Goal: Task Accomplishment & Management: Use online tool/utility

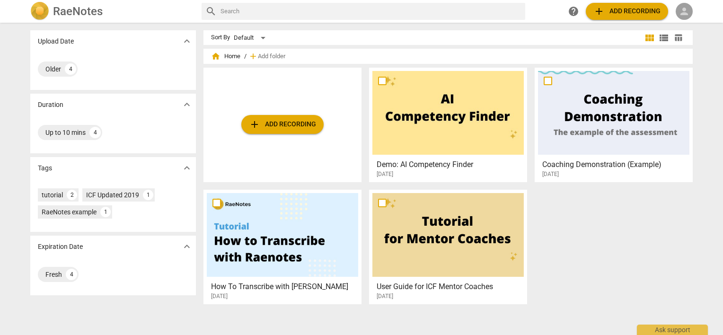
click at [684, 13] on span "person" at bounding box center [683, 11] width 11 height 11
click at [687, 20] on li "Login" at bounding box center [692, 22] width 34 height 23
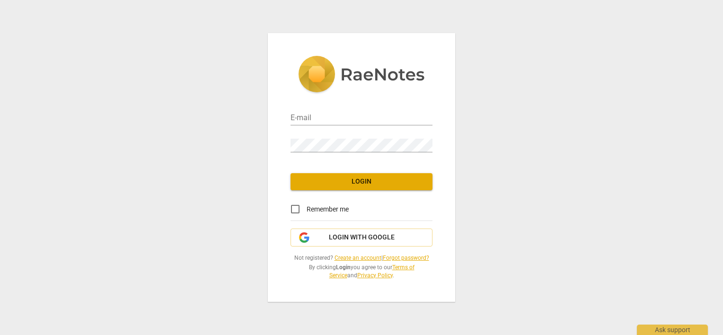
type input "[PERSON_NAME][EMAIL_ADDRESS][DOMAIN_NAME]"
click at [292, 208] on input "Remember me" at bounding box center [295, 209] width 23 height 23
checkbox input "true"
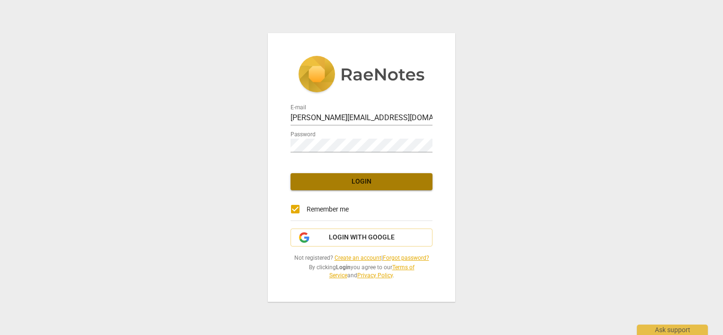
click at [298, 184] on button "Login" at bounding box center [361, 181] width 142 height 17
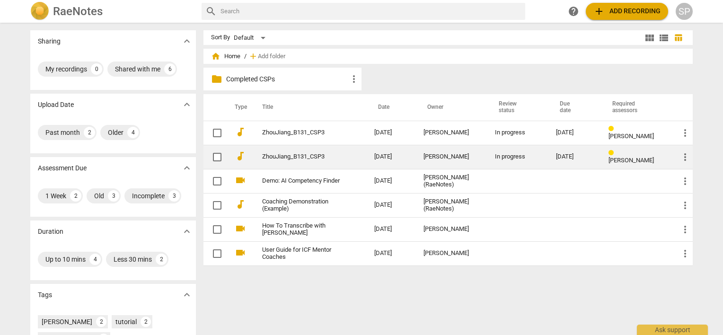
click at [292, 152] on td "ZhouJiang_B131_CSP3" at bounding box center [309, 157] width 116 height 24
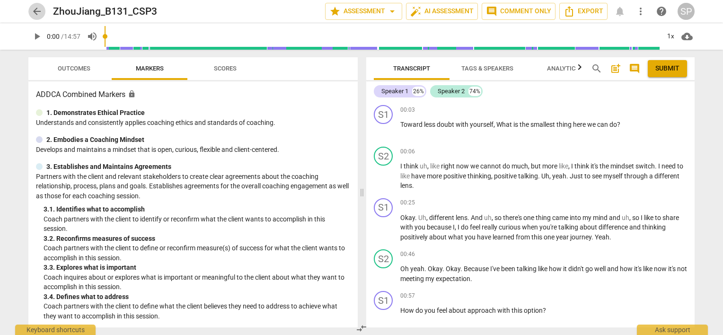
click at [35, 10] on span "arrow_back" at bounding box center [36, 11] width 11 height 11
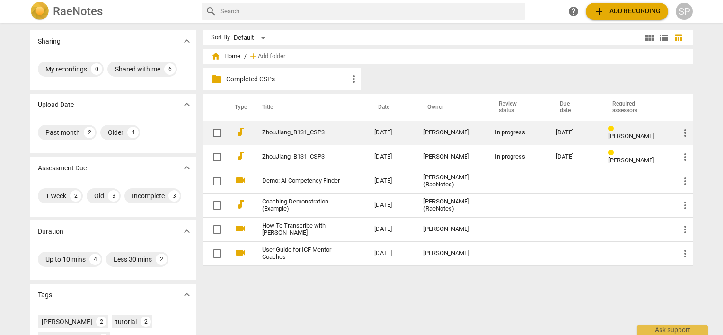
click at [313, 129] on link "ZhouJiang_B131_CSP3" at bounding box center [301, 132] width 78 height 7
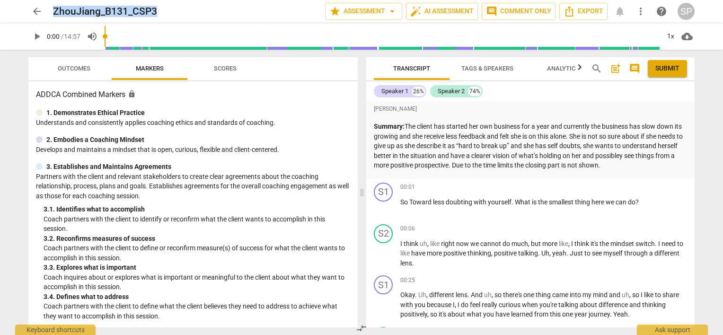
drag, startPoint x: 164, startPoint y: 11, endPoint x: 54, endPoint y: 14, distance: 109.8
click at [54, 14] on div "ZhouJiang_B131_CSP3" at bounding box center [185, 12] width 264 height 12
copy h2 "ZhouJiang_B131_CSP3"
click at [37, 32] on span "play_arrow" at bounding box center [36, 36] width 11 height 11
click at [386, 208] on span "pause" at bounding box center [383, 207] width 11 height 11
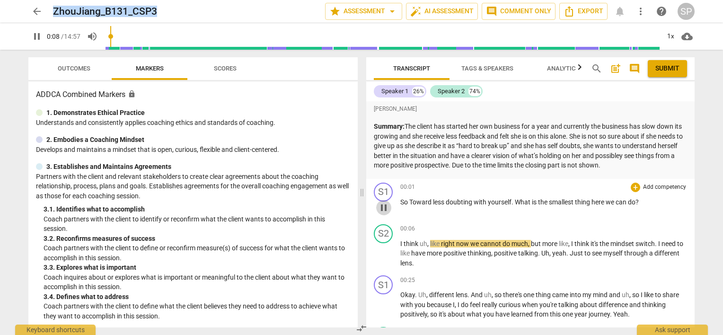
type input "9"
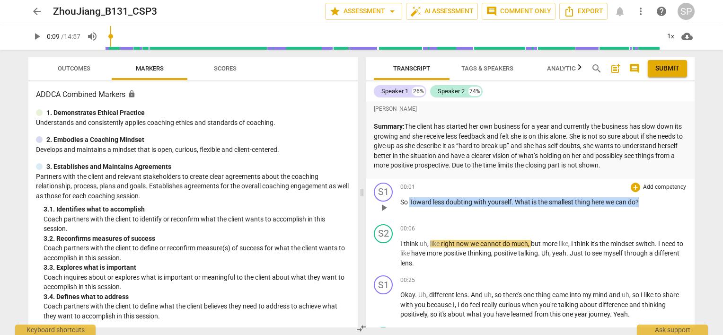
drag, startPoint x: 409, startPoint y: 202, endPoint x: 650, endPoint y: 198, distance: 241.3
click at [650, 198] on p "So Toward less doubting with yourself . What is the smallest thing here we can …" at bounding box center [543, 202] width 287 height 10
click at [634, 184] on div "+" at bounding box center [635, 187] width 9 height 9
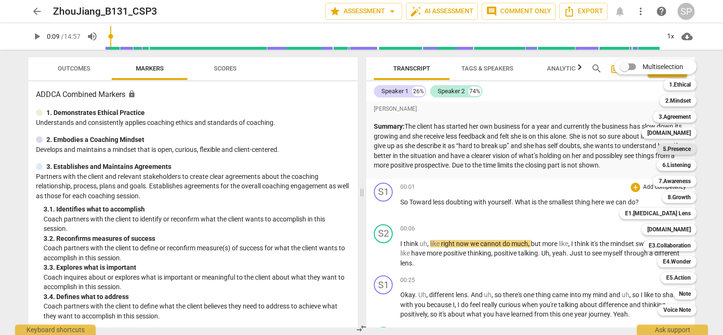
click at [692, 148] on div "5.Presence" at bounding box center [676, 148] width 39 height 11
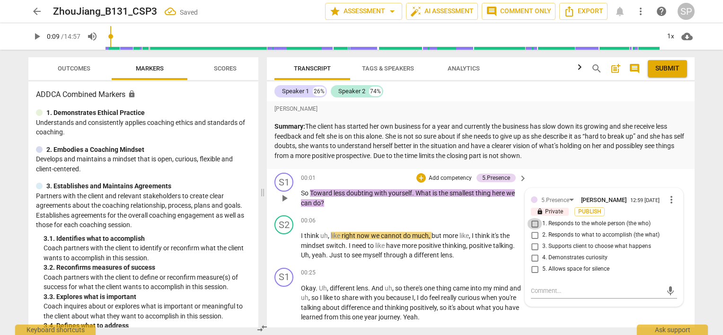
click at [533, 224] on input "1. Responds to the whole person (the who)" at bounding box center [534, 223] width 15 height 11
checkbox input "true"
click at [532, 235] on input "2. Responds to what to accomplish (the what)" at bounding box center [534, 234] width 15 height 11
checkbox input "true"
click at [359, 205] on p "So Toward less doubting with yourself . What is the smallest thing here we can …" at bounding box center [411, 197] width 221 height 19
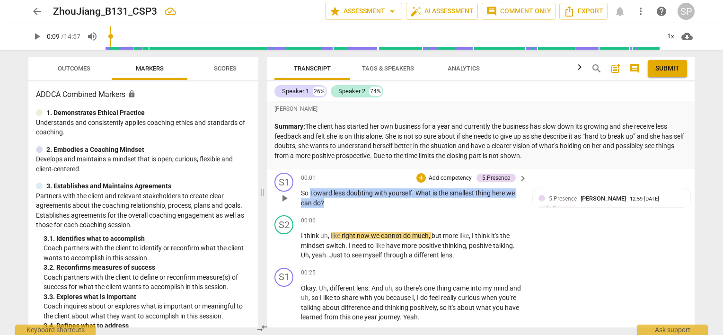
drag, startPoint x: 309, startPoint y: 190, endPoint x: 325, endPoint y: 203, distance: 21.1
click at [325, 203] on p "So Toward less doubting with yourself . What is the smallest thing here we can …" at bounding box center [411, 197] width 221 height 19
click at [418, 179] on div "+" at bounding box center [420, 177] width 9 height 9
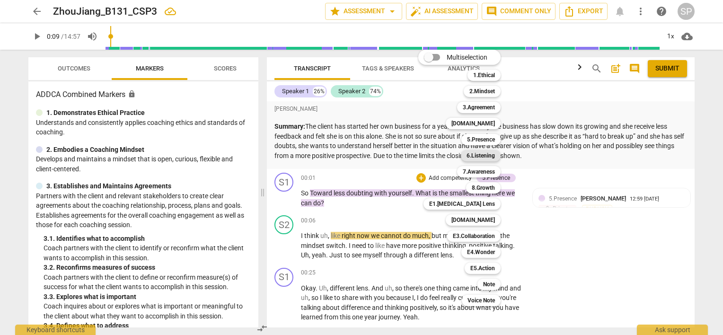
click at [477, 155] on b "6.Listening" at bounding box center [480, 155] width 28 height 11
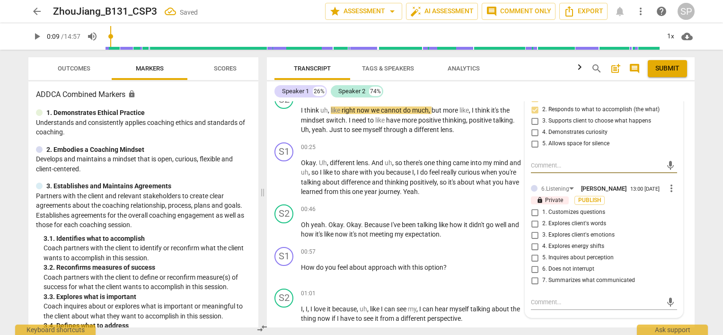
scroll to position [189, 0]
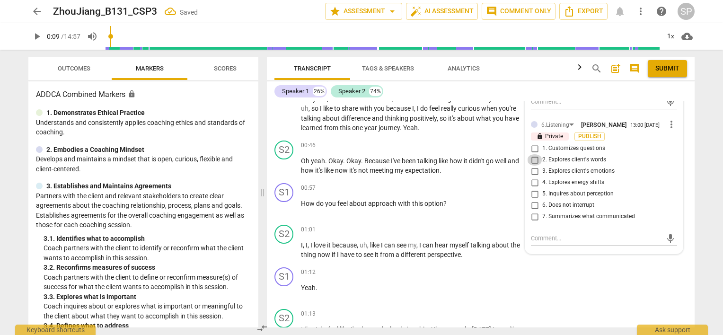
click at [533, 160] on input "2. Explores client's words" at bounding box center [534, 159] width 15 height 11
checkbox input "true"
click at [533, 148] on input "1. Customizes questions" at bounding box center [534, 148] width 15 height 11
checkbox input "true"
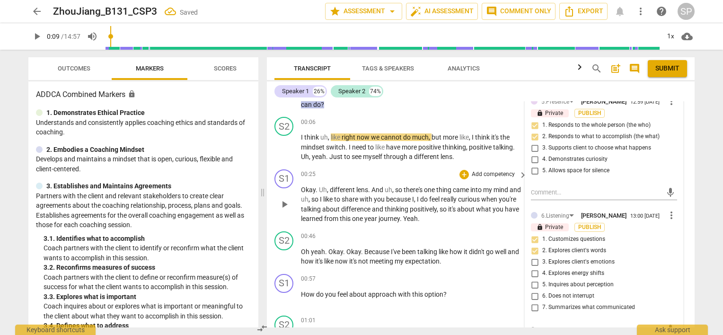
scroll to position [47, 0]
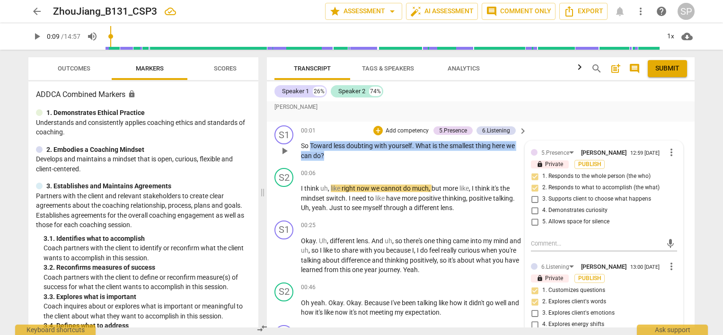
drag, startPoint x: 310, startPoint y: 142, endPoint x: 337, endPoint y: 155, distance: 29.4
click at [337, 155] on p "So Toward less doubting with yourself . What is the smallest thing here we can …" at bounding box center [411, 150] width 221 height 19
click at [377, 131] on div "+" at bounding box center [377, 130] width 9 height 9
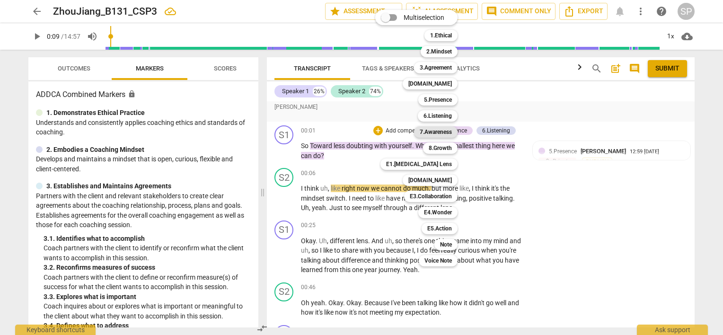
click at [437, 132] on b "7.Awareness" at bounding box center [436, 131] width 32 height 11
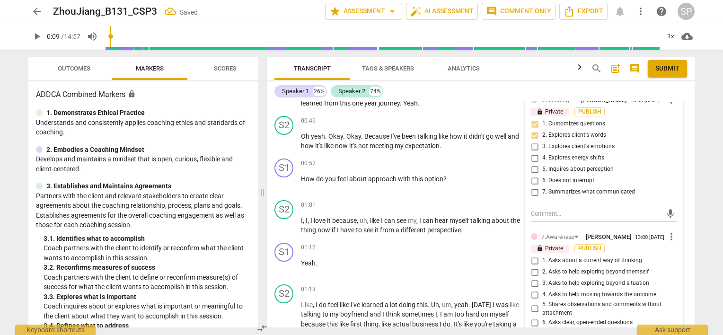
scroll to position [284, 0]
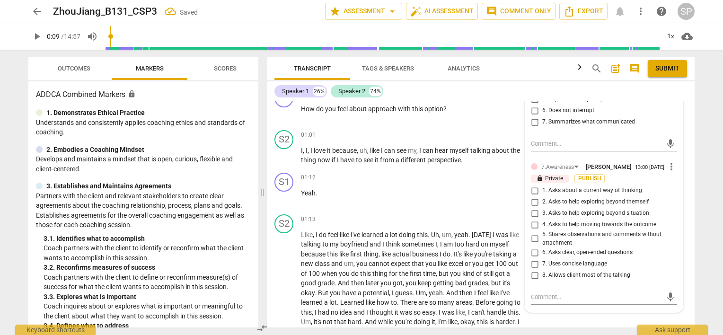
click at [532, 252] on input "6. Asks clear, open-ended questions" at bounding box center [534, 252] width 15 height 11
checkbox input "true"
click at [534, 224] on input "4. Asks to help moving towards the outcome" at bounding box center [534, 224] width 15 height 11
checkbox input "true"
click at [531, 263] on input "7. Uses concise language" at bounding box center [534, 263] width 15 height 11
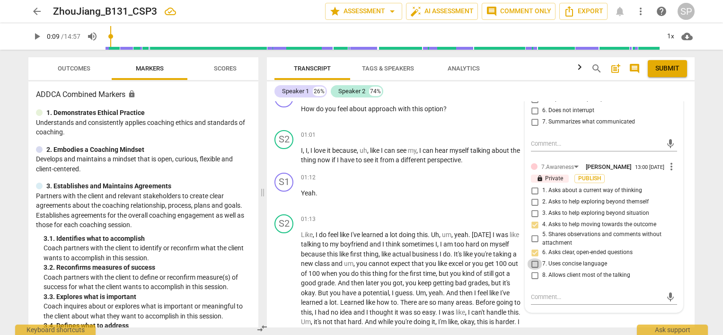
checkbox input "true"
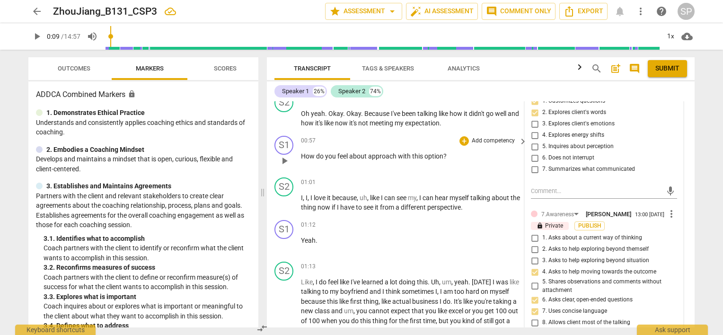
click at [400, 143] on div "00:57 + Add competency keyboard_arrow_right" at bounding box center [414, 141] width 227 height 10
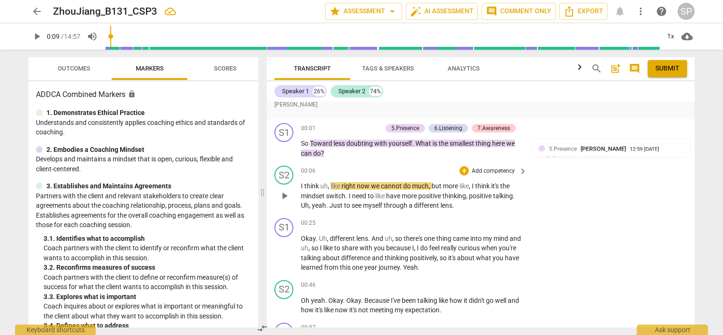
scroll to position [0, 0]
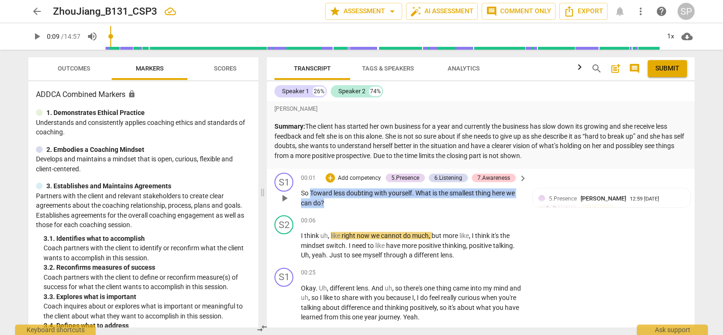
drag, startPoint x: 309, startPoint y: 191, endPoint x: 325, endPoint y: 202, distance: 19.0
click at [325, 202] on p "So Toward less doubting with yourself . What is the smallest thing here we can …" at bounding box center [411, 197] width 221 height 19
click at [327, 176] on div "+" at bounding box center [329, 177] width 9 height 9
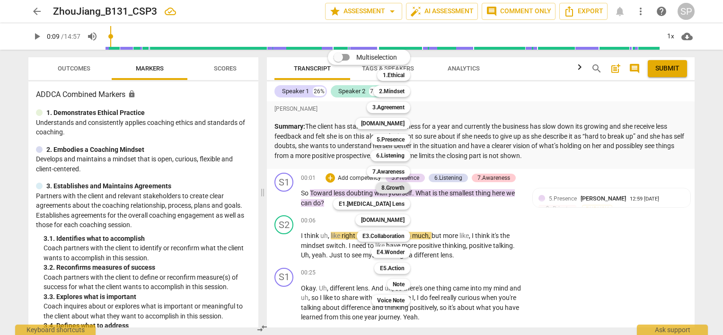
click at [392, 190] on b "8.Growth" at bounding box center [392, 187] width 23 height 11
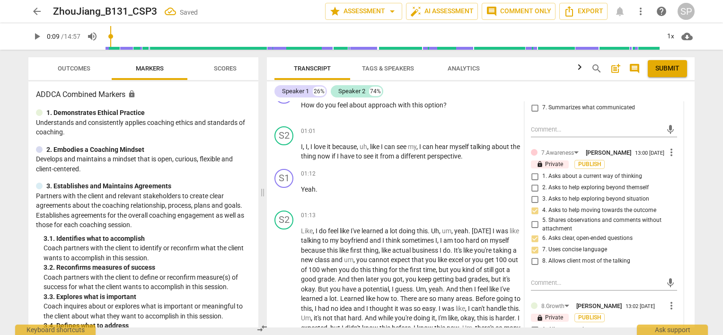
scroll to position [378, 0]
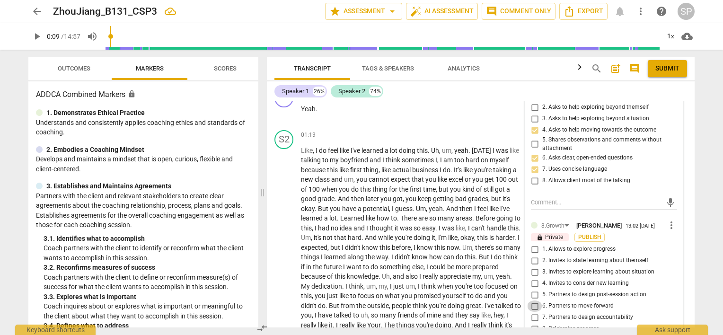
click at [534, 306] on input "6. Partners to move forward" at bounding box center [534, 305] width 15 height 11
checkbox input "true"
click at [533, 291] on input "5. Partners to design post-session action" at bounding box center [534, 294] width 15 height 11
click at [530, 294] on input "5. Partners to design post-session action" at bounding box center [534, 294] width 15 height 11
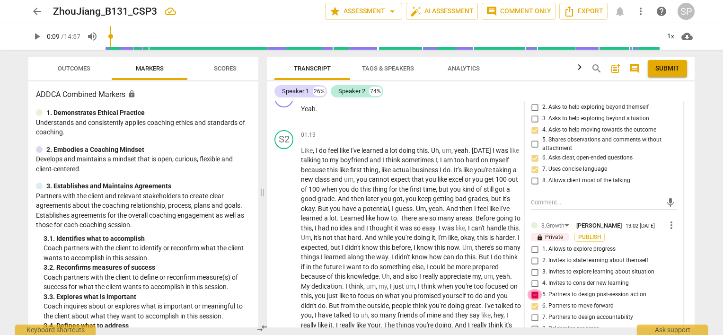
checkbox input "false"
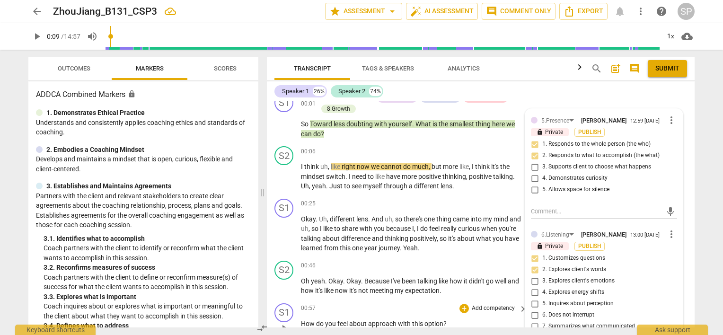
scroll to position [0, 0]
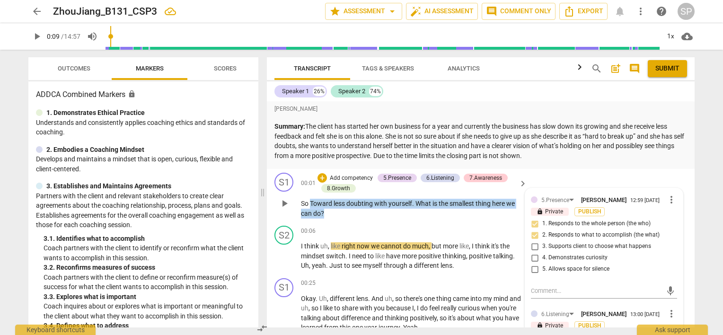
drag, startPoint x: 309, startPoint y: 200, endPoint x: 324, endPoint y: 216, distance: 21.8
click at [324, 216] on p "So Toward less doubting with yourself . What is the smallest thing here we can …" at bounding box center [411, 208] width 221 height 19
click at [322, 179] on div "+" at bounding box center [321, 177] width 9 height 9
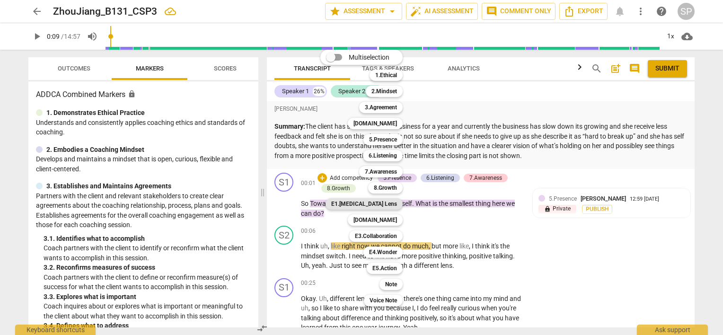
click at [373, 205] on b "E1.[MEDICAL_DATA] Lens" at bounding box center [364, 203] width 66 height 11
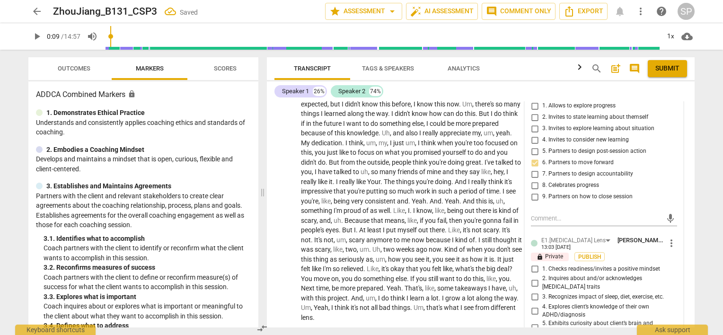
scroll to position [568, 0]
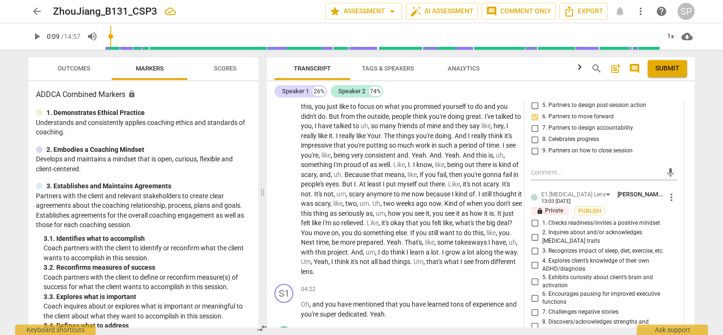
click at [531, 276] on input "5. Exhibits curiosity about client’s brain and activation" at bounding box center [534, 281] width 15 height 11
checkbox input "true"
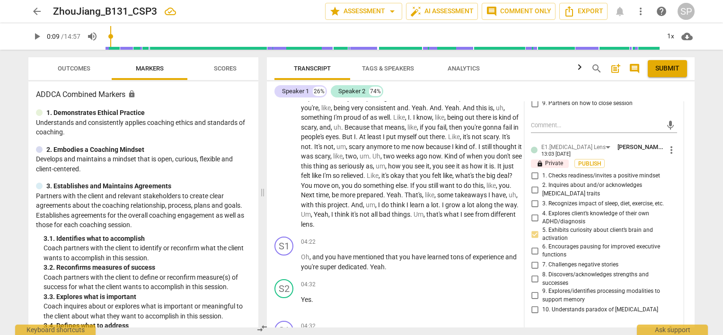
click at [533, 290] on input "9. Explores/identifies processing modalities to support memory" at bounding box center [534, 295] width 15 height 11
checkbox input "true"
click at [533, 304] on input "10. Understands paradox of [MEDICAL_DATA]" at bounding box center [534, 309] width 15 height 11
checkbox input "true"
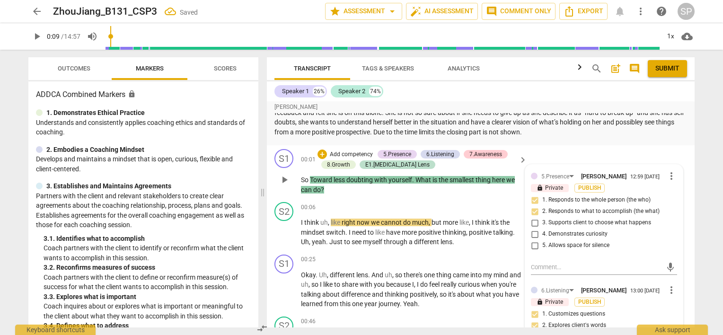
scroll to position [0, 0]
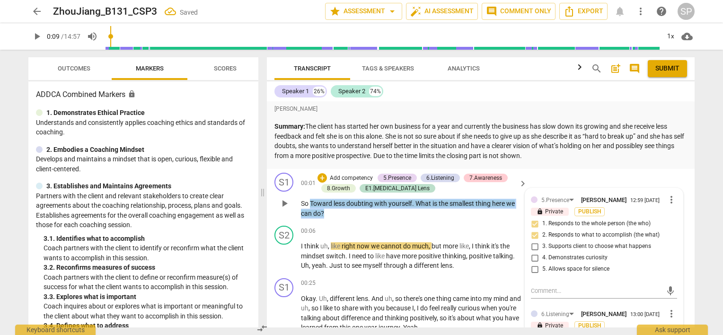
drag, startPoint x: 310, startPoint y: 201, endPoint x: 327, endPoint y: 212, distance: 20.2
click at [327, 212] on p "So Toward less doubting with yourself . What is the smallest thing here we can …" at bounding box center [411, 208] width 221 height 19
click at [321, 178] on div "+" at bounding box center [321, 177] width 9 height 9
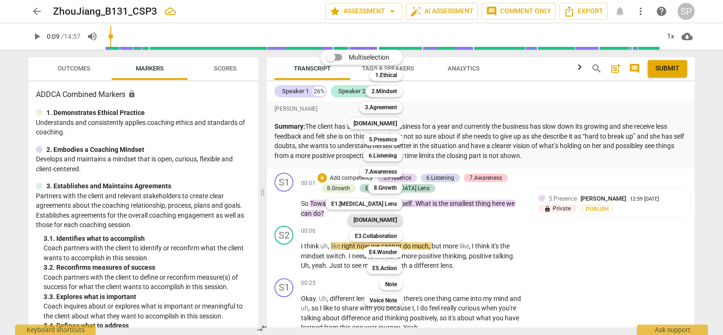
click at [386, 219] on b "[DOMAIN_NAME]" at bounding box center [375, 219] width 44 height 11
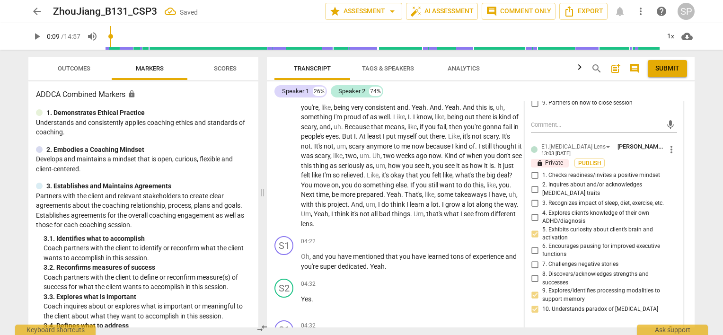
scroll to position [710, 0]
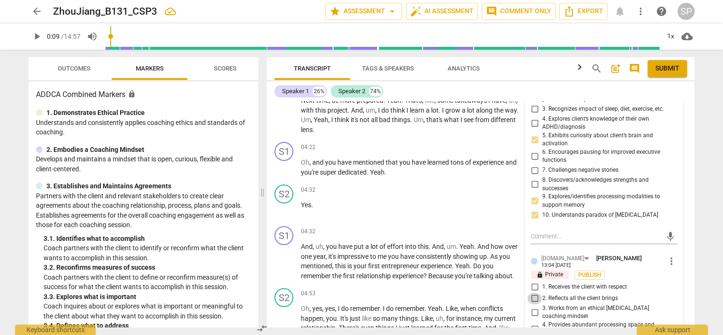
click at [532, 293] on input "2. Reflects all the client brings" at bounding box center [534, 298] width 15 height 11
checkbox input "true"
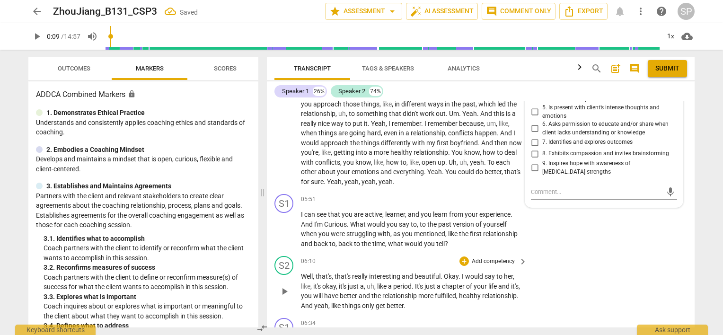
scroll to position [804, 0]
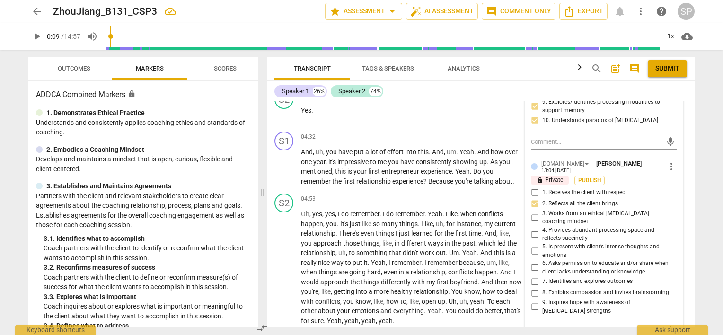
click at [534, 287] on input "8. Exhibits compassion and invites brainstorming" at bounding box center [534, 292] width 15 height 11
checkbox input "true"
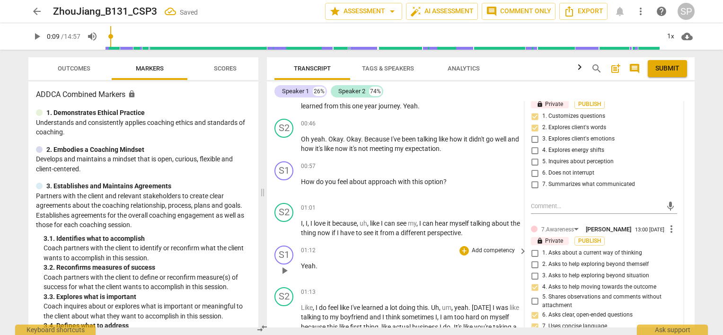
scroll to position [47, 0]
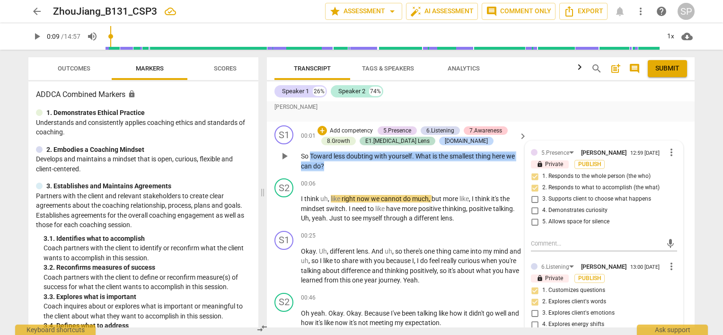
drag, startPoint x: 309, startPoint y: 153, endPoint x: 331, endPoint y: 164, distance: 24.3
click at [331, 165] on p "So Toward less doubting with yourself . What is the smallest thing here we can …" at bounding box center [411, 160] width 221 height 19
click at [322, 131] on div "+" at bounding box center [321, 130] width 9 height 9
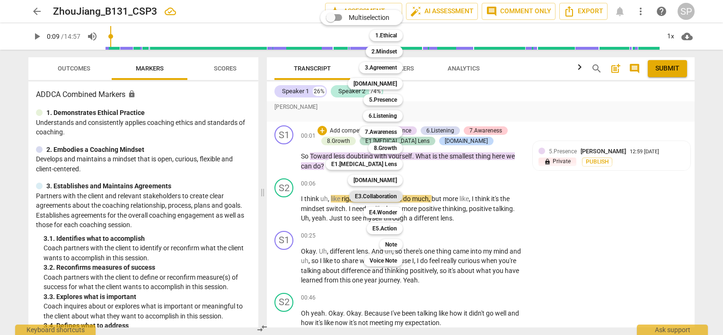
click at [380, 195] on b "E3.Collaboration" at bounding box center [376, 196] width 42 height 11
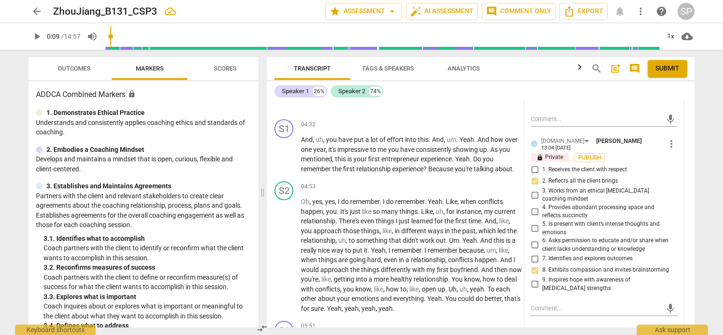
scroll to position [993, 0]
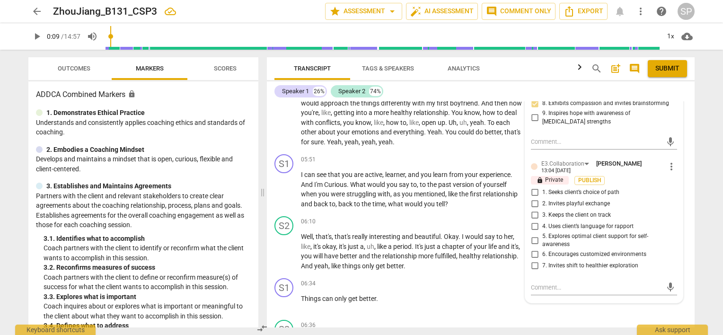
click at [532, 249] on input "6. Encourages customized environments" at bounding box center [534, 254] width 15 height 11
checkbox input "true"
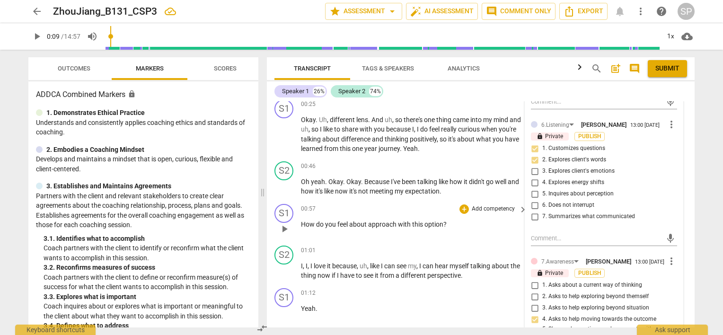
scroll to position [0, 0]
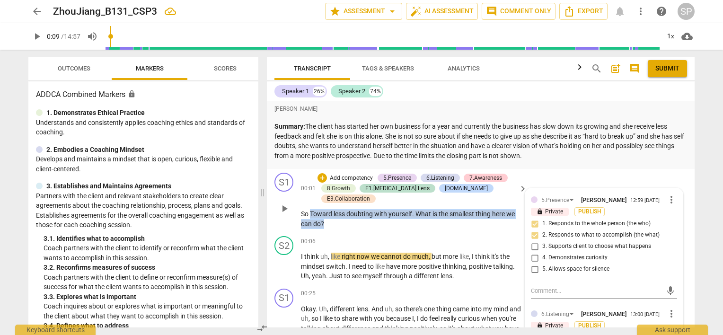
drag, startPoint x: 310, startPoint y: 199, endPoint x: 332, endPoint y: 213, distance: 26.0
click at [332, 213] on p "So Toward less doubting with yourself . What is the smallest thing here we can …" at bounding box center [411, 218] width 221 height 19
click at [317, 176] on div "+" at bounding box center [321, 177] width 9 height 9
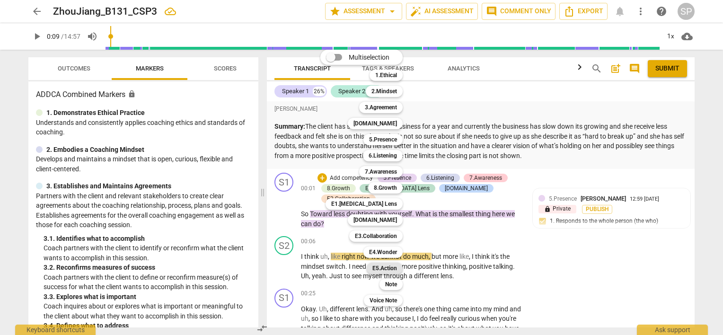
click at [391, 267] on b "E5.Action" at bounding box center [384, 268] width 25 height 11
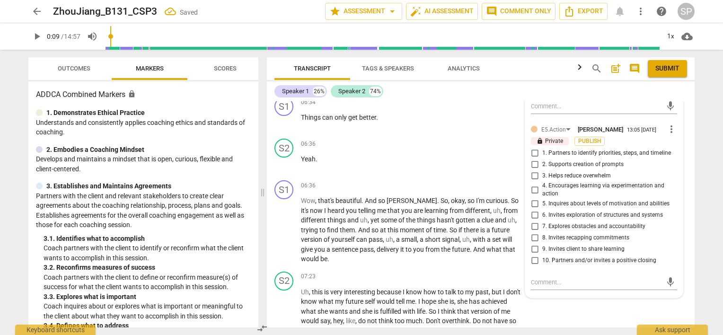
scroll to position [1183, 0]
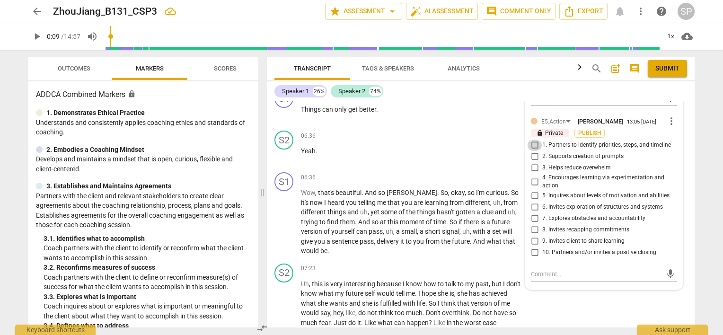
click at [533, 140] on input "1. Partners to identify priorities, steps, and timeline" at bounding box center [534, 145] width 15 height 11
checkbox input "true"
click at [532, 162] on input "3. Helps reduce overwhelm" at bounding box center [534, 167] width 15 height 11
checkbox input "true"
click at [532, 176] on input "4. Encourages learning via experimentation and action" at bounding box center [534, 181] width 15 height 11
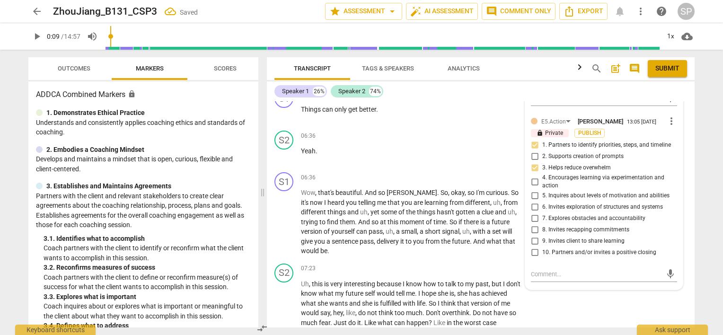
checkbox input "true"
click at [533, 202] on input "6. Invites exploration of structures and systems" at bounding box center [534, 207] width 15 height 11
checkbox input "true"
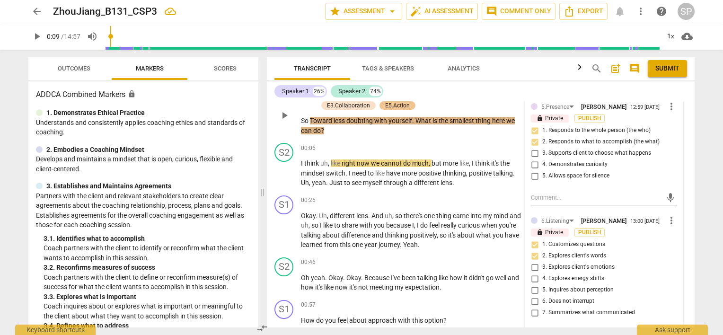
scroll to position [0, 0]
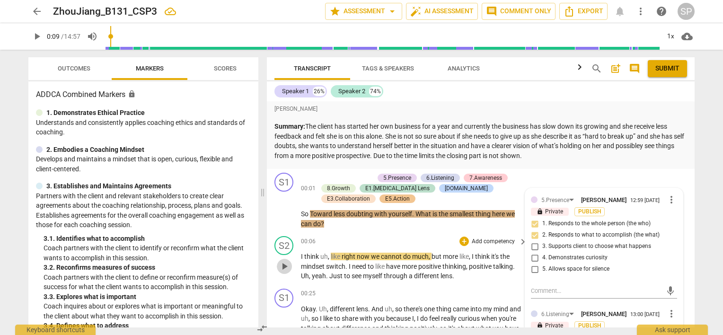
click at [282, 266] on span "play_arrow" at bounding box center [284, 266] width 11 height 11
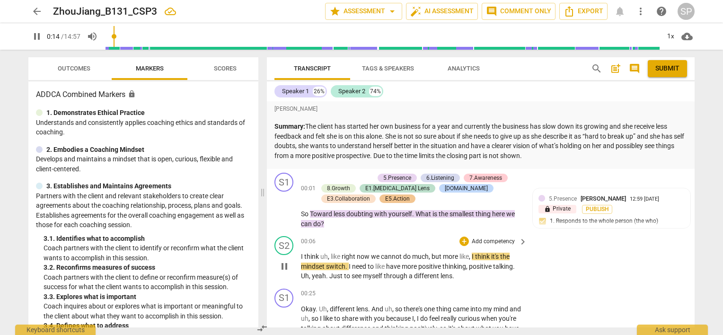
scroll to position [47, 0]
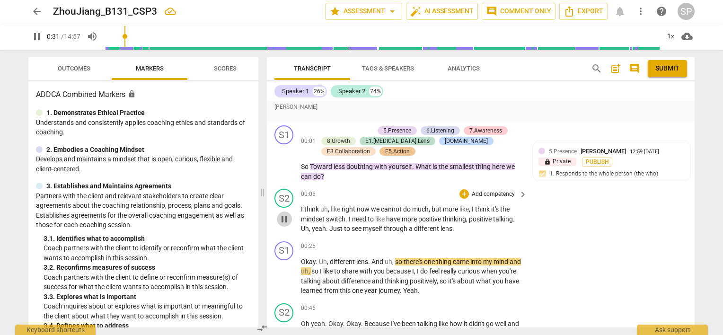
click at [284, 219] on span "pause" at bounding box center [284, 218] width 11 height 11
click at [284, 220] on span "play_arrow" at bounding box center [284, 218] width 11 height 11
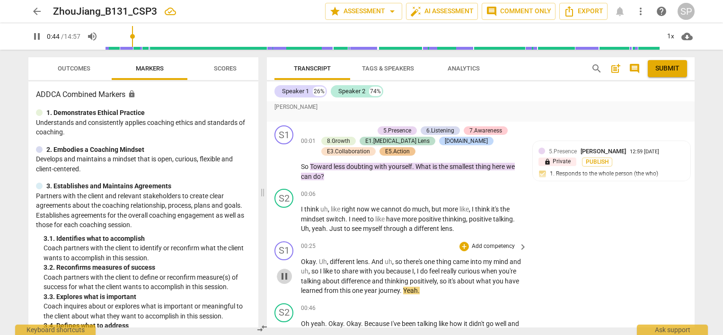
click at [286, 273] on span "pause" at bounding box center [284, 276] width 11 height 11
type input "45"
drag, startPoint x: 329, startPoint y: 261, endPoint x: 369, endPoint y: 263, distance: 40.3
click at [369, 263] on p "Okay . Uh , different lens . And uh , so there's one thing came into my mind an…" at bounding box center [411, 276] width 221 height 39
click at [461, 244] on div "+" at bounding box center [463, 246] width 9 height 9
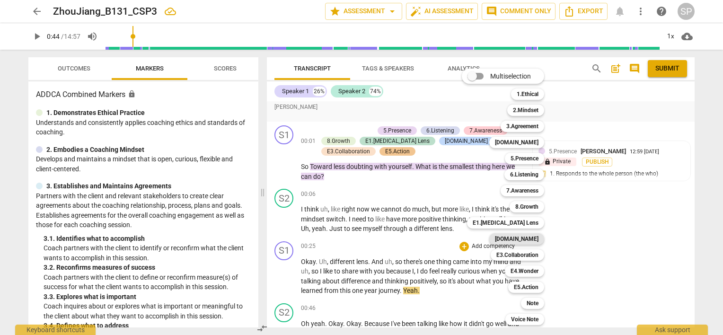
click at [524, 236] on b "[DOMAIN_NAME]" at bounding box center [517, 238] width 44 height 11
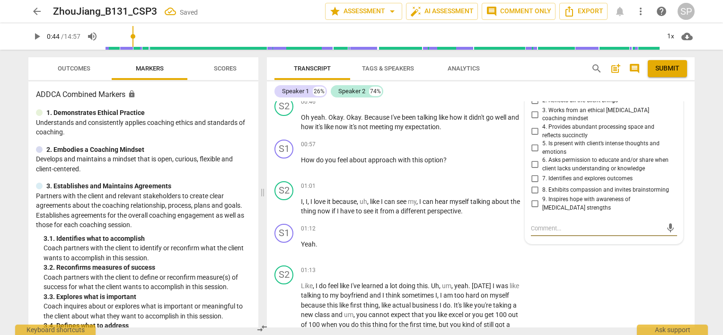
scroll to position [64, 0]
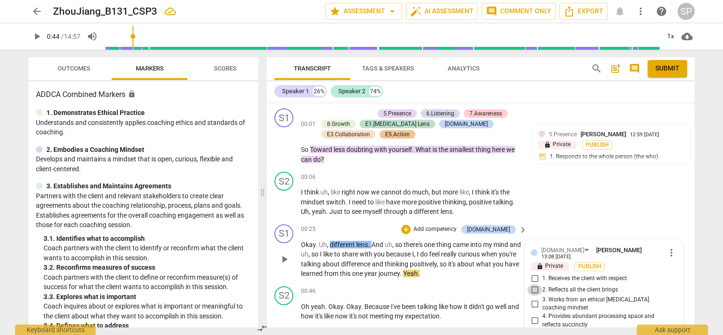
click at [534, 284] on input "2. Reflects all the client brings" at bounding box center [534, 289] width 15 height 11
checkbox input "true"
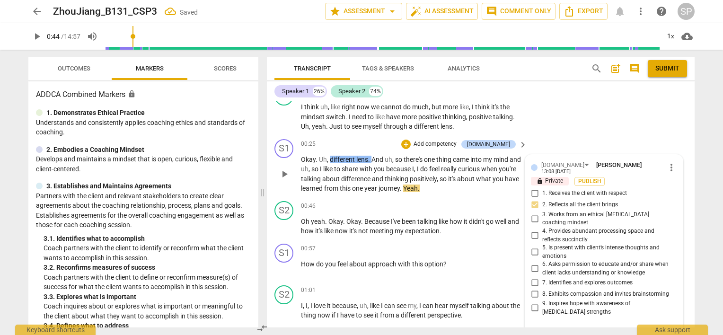
scroll to position [159, 0]
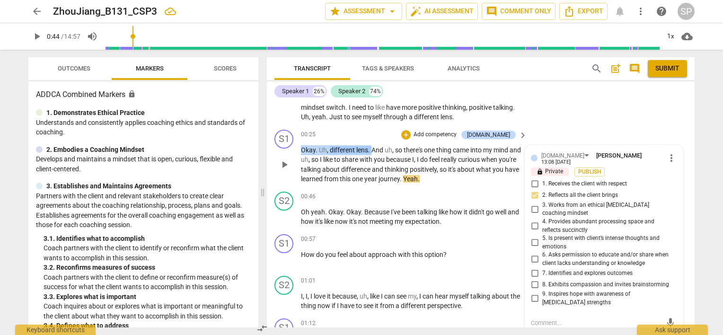
drag, startPoint x: 301, startPoint y: 149, endPoint x: 372, endPoint y: 151, distance: 71.0
click at [372, 151] on p "Okay . Uh , different lens . And uh , so there's one thing came into my mind an…" at bounding box center [411, 164] width 221 height 39
click at [411, 134] on div "+" at bounding box center [405, 134] width 9 height 9
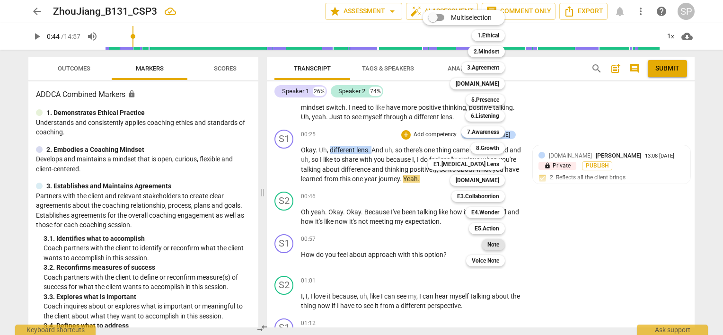
click at [490, 246] on b "Note" at bounding box center [493, 244] width 12 height 11
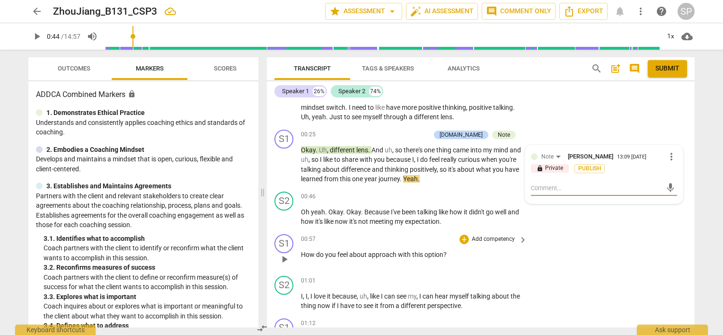
type textarea "W"
type textarea "Wa"
type textarea "Wai"
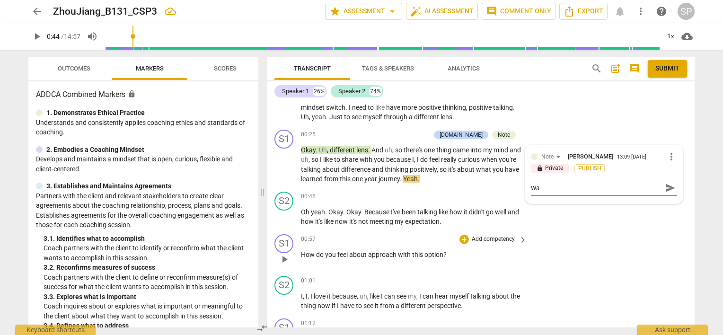
type textarea "Wai"
type textarea "Wait"
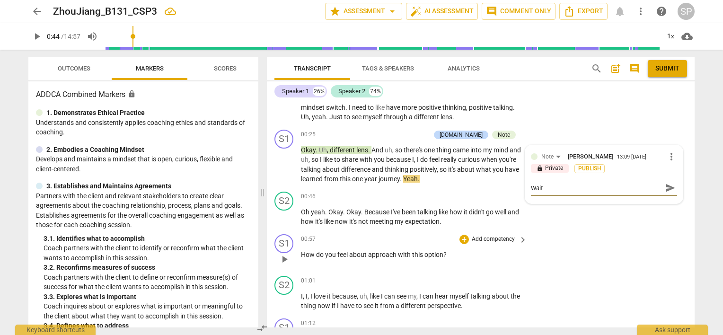
type textarea "Wait a"
type textarea "Wait a l"
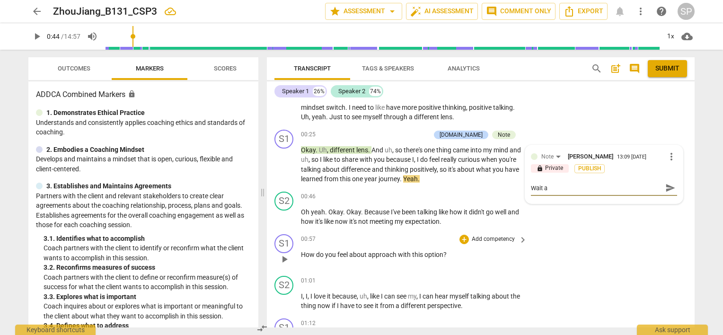
type textarea "Wait a l"
type textarea "Wait a li"
type textarea "Wait a lit"
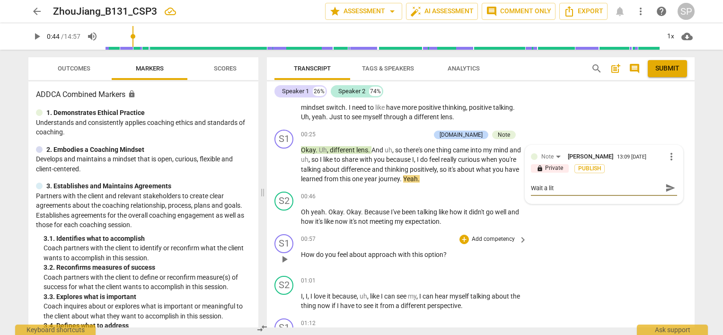
type textarea "Wait a litt"
type textarea "Wait a littl"
type textarea "Wait a little"
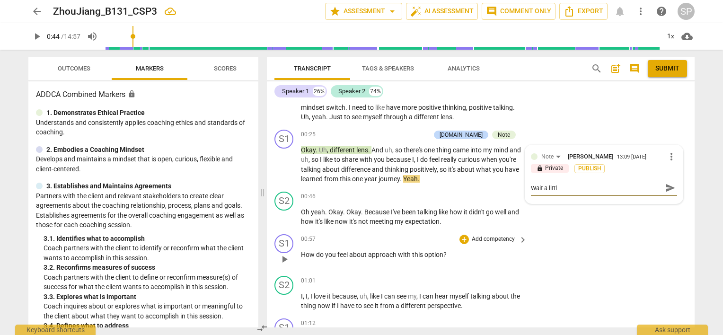
type textarea "Wait a little"
type textarea "Wait a little l"
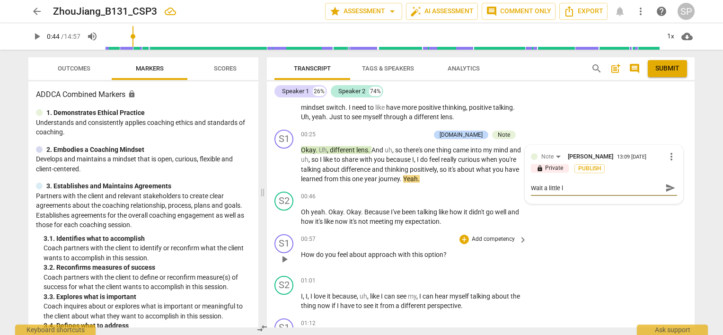
type textarea "Wait a little lo"
type textarea "Wait a [PERSON_NAME]"
type textarea "Wait a little long"
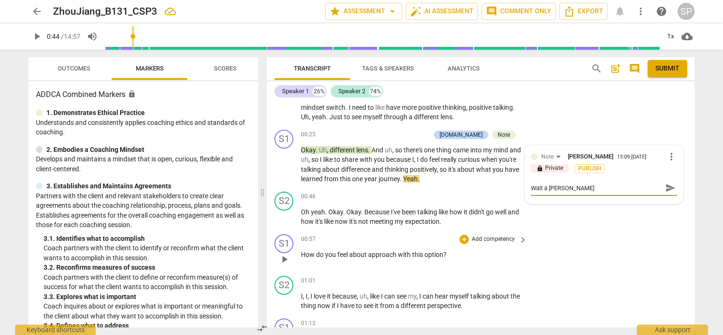
type textarea "Wait a little long"
type textarea "Wait a little longe"
type textarea "Wait a little longer"
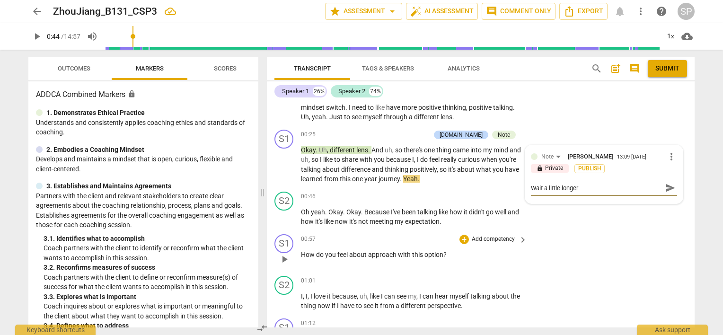
type textarea "Wait a little longer"
type textarea "Wait a little longer -"
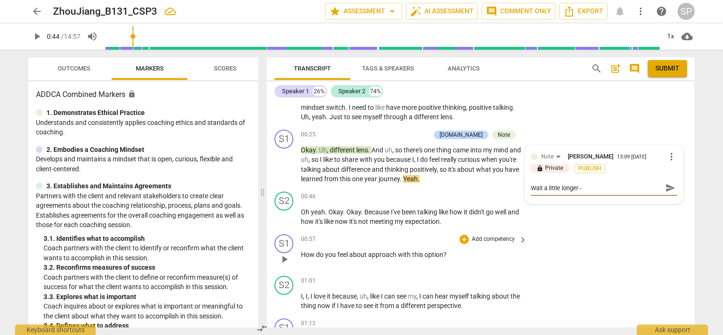
type textarea "Wait a little longer -"
type textarea "Wait a little longer - y"
type textarea "Wait a little longer - yo"
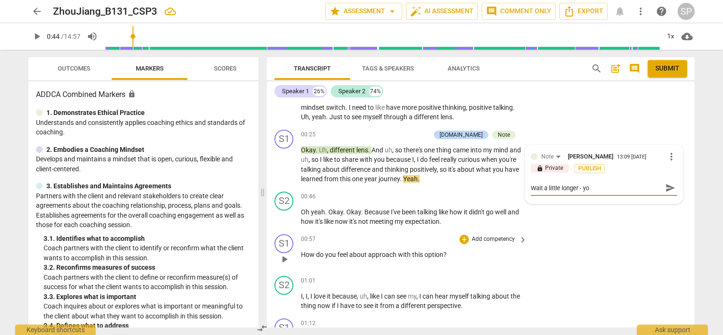
type textarea "Wait a little longer - you"
type textarea "Wait a little longer - your"
type textarea "Wait a little longer - your c"
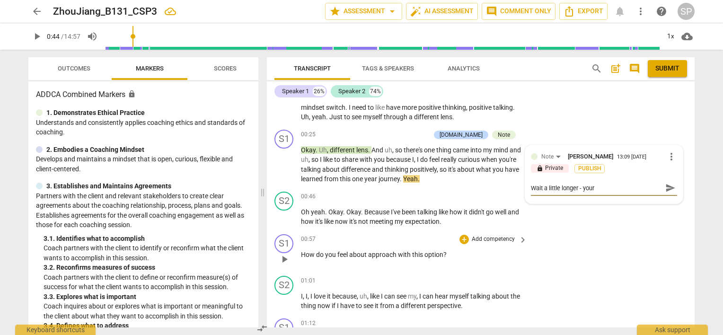
type textarea "Wait a little longer - your c"
type textarea "Wait a little longer - your cl"
type textarea "Wait a little longer - your cli"
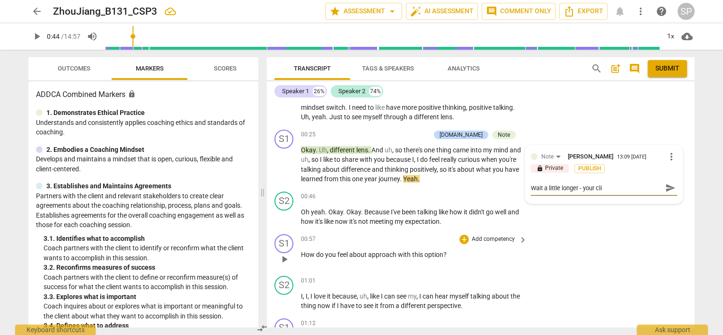
type textarea "Wait a little longer - your clie"
type textarea "Wait a little longer - your clien"
type textarea "Wait a little longer - your client"
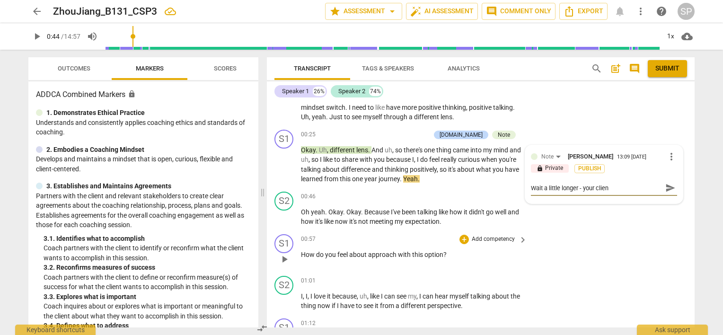
type textarea "Wait a little longer - your client"
type textarea "Wait a little longer - your client m"
type textarea "Wait a little longer - your client ma"
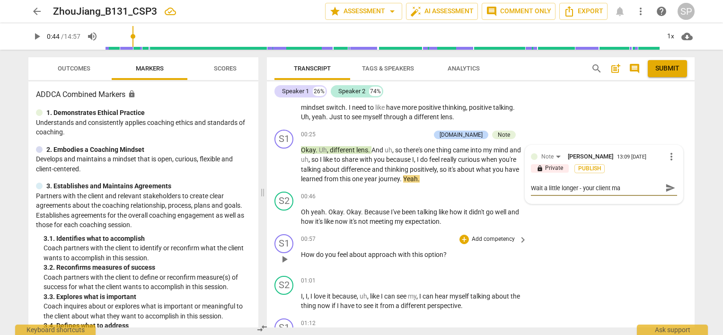
type textarea "Wait a little longer - your client may"
type textarea "Wait a little longer - your client may h"
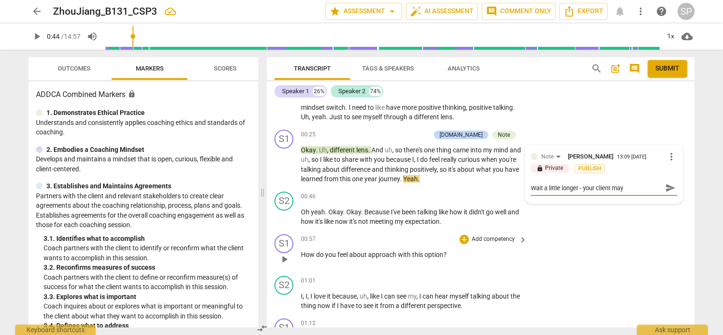
type textarea "Wait a little longer - your client may h"
type textarea "Wait a little longer - your client may ha"
type textarea "Wait a little longer - your client may hav"
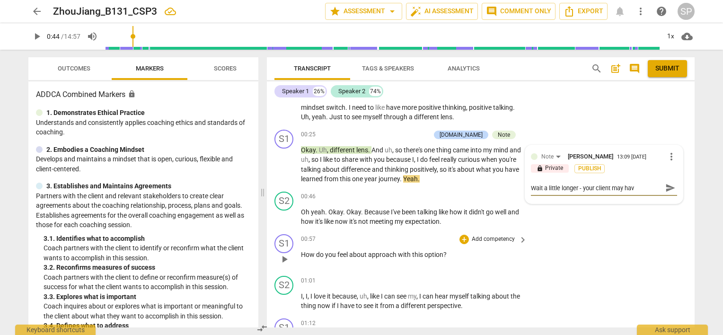
type textarea "Wait a little longer - your client may have"
type textarea "Wait a little longer - your client may have h"
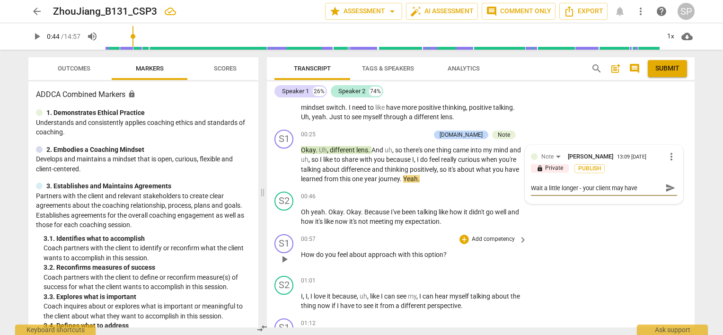
type textarea "Wait a little longer - your client may have h"
type textarea "Wait a little longer - your client may have ha"
type textarea "Wait a little longer - your client may have had"
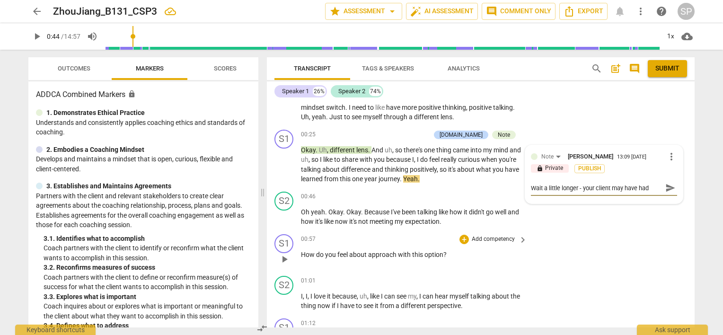
type textarea "Wait a little longer - your client may have had"
type textarea "Wait a little longer - your client may have had a"
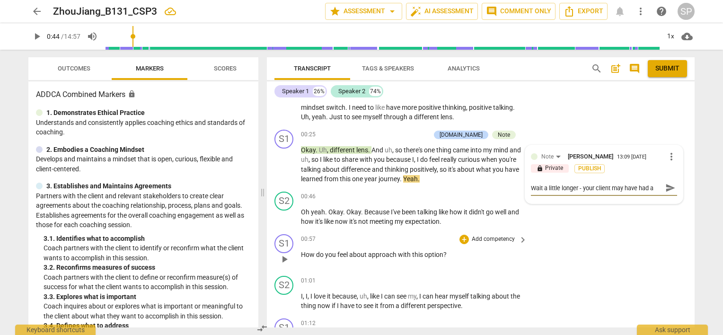
type textarea "Wait a little longer - your client may have had a"
type textarea "Wait a little longer - your client may have had a b"
type textarea "Wait a little longer - your client may have had a bi"
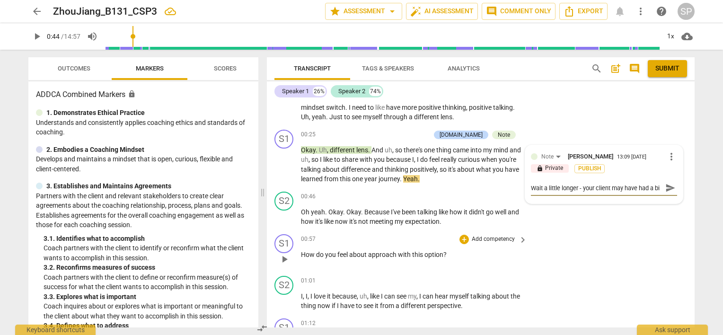
scroll to position [8, 0]
type textarea "Wait a little longer - your client may have had a bit"
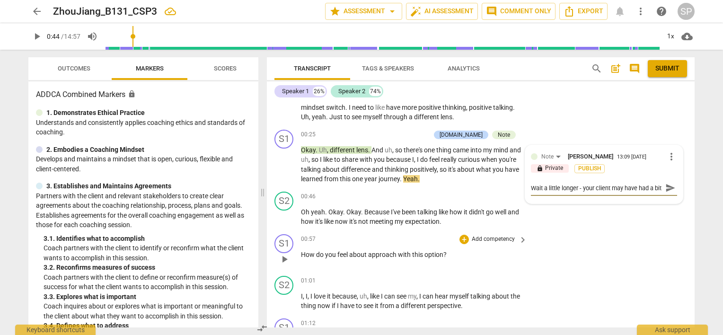
type textarea "Wait a little longer - your client may have had a bit m"
type textarea "Wait a little longer - your client may have had a bit mo"
type textarea "Wait a little longer - your client may have had a bit mor"
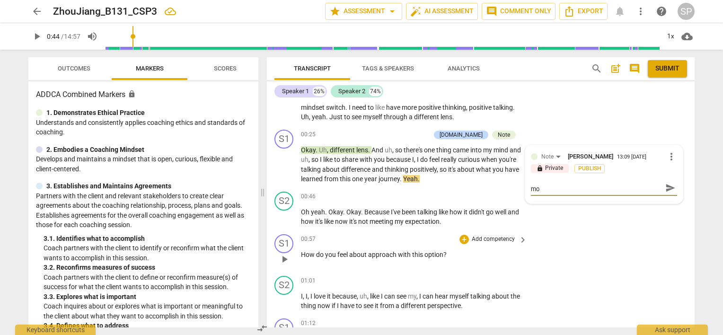
type textarea "Wait a little longer - your client may have had a bit mor"
type textarea "Wait a little longer - your client may have had a bit more"
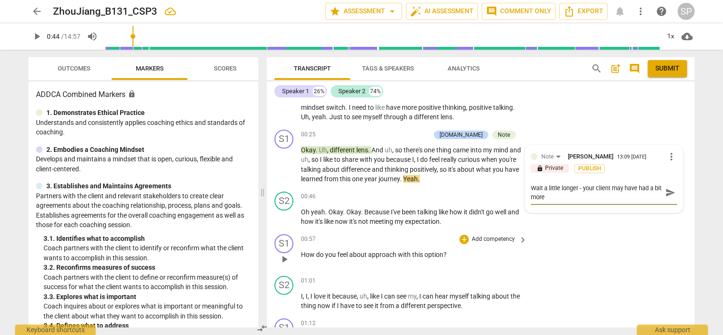
type textarea "Wait a little longer - your client may have had a bit more t"
type textarea "Wait a little longer - your client may have had a bit more to"
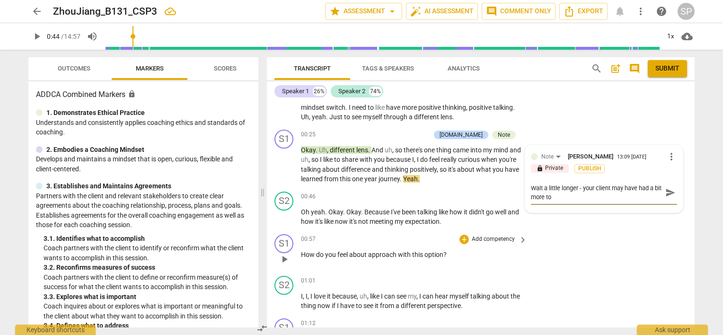
type textarea "Wait a little longer - your client may have had a bit more to s"
type textarea "Wait a little longer - your client may have had a bit more to sa"
type textarea "Wait a little longer - your client may have had a bit more to say"
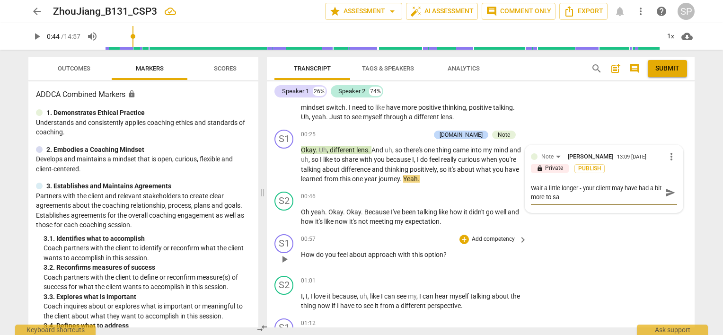
type textarea "Wait a little longer - your client may have had a bit more to say"
type textarea "Wait a little longer - your client may have had a bit more to say h"
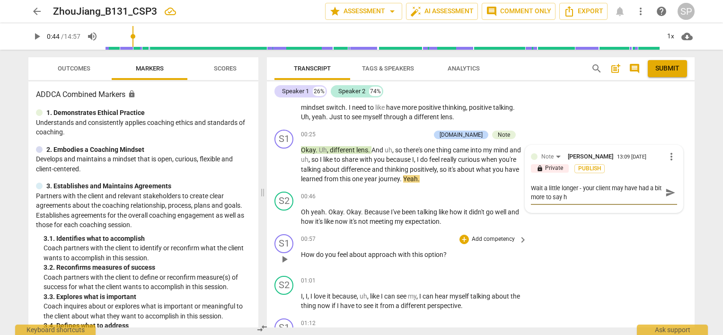
type textarea "Wait a little longer - your client may have had a bit more to say he"
type textarea "Wait a little longer - your client may have had a bit more to say [PERSON_NAME]"
type textarea "Wait a little longer - your client may have had a bit more to say he"
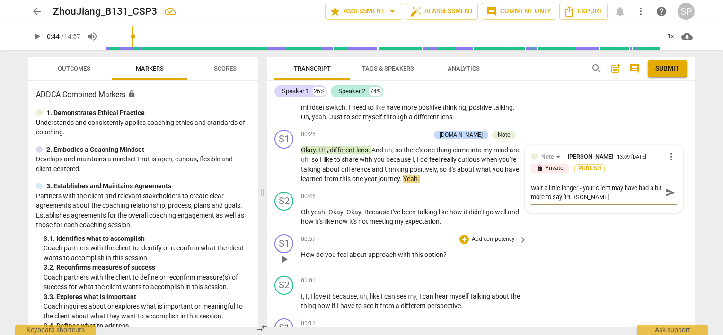
type textarea "Wait a little longer - your client may have had a bit more to say he"
type textarea "Wait a little longer - your client may have had a bit more to say her"
type textarea "Wait a little longer - your client may have had a bit more to say here"
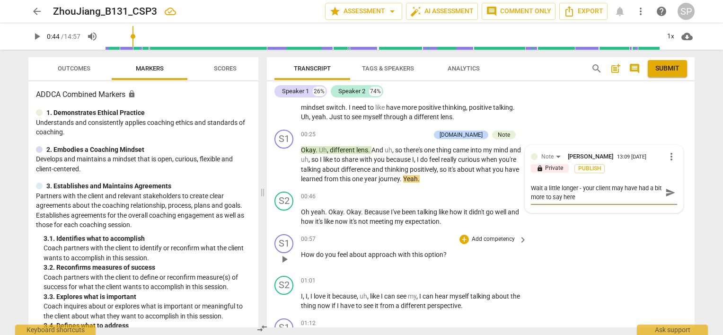
type textarea "Wait a little longer - your client may have had a bit more to say here."
click at [667, 191] on span "send" at bounding box center [670, 192] width 10 height 10
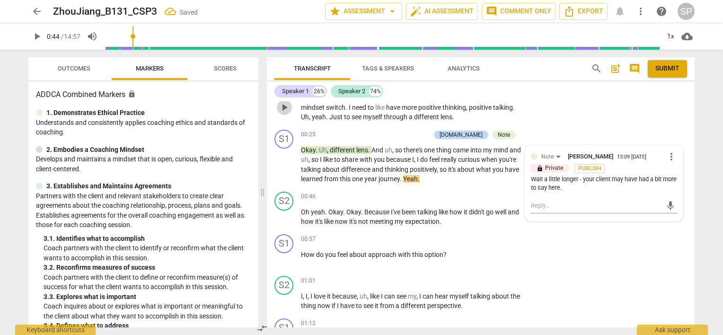
click at [286, 107] on span "play_arrow" at bounding box center [284, 107] width 11 height 11
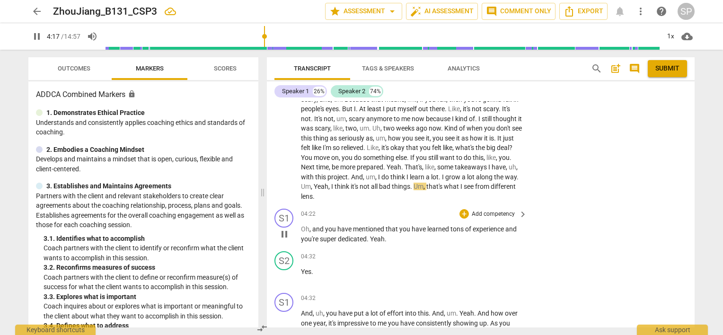
scroll to position [632, 0]
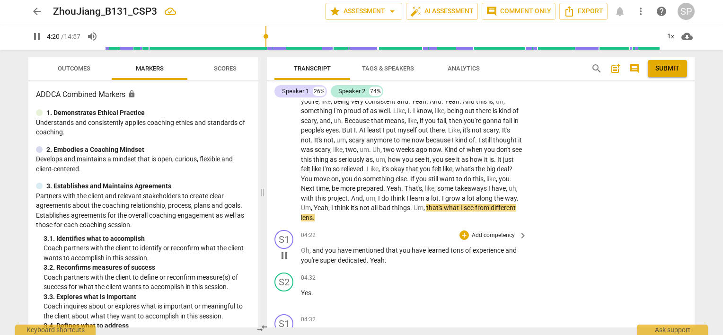
click at [280, 255] on span "pause" at bounding box center [284, 255] width 11 height 11
type input "261"
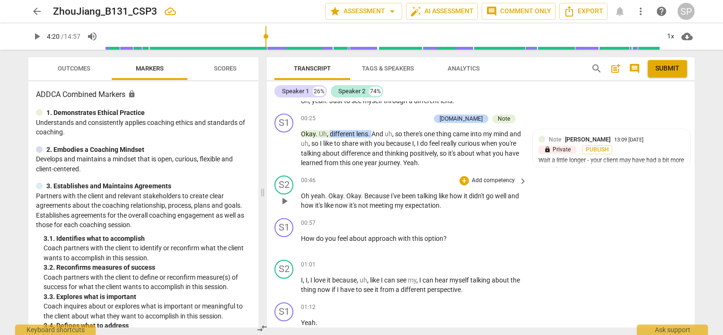
scroll to position [159, 0]
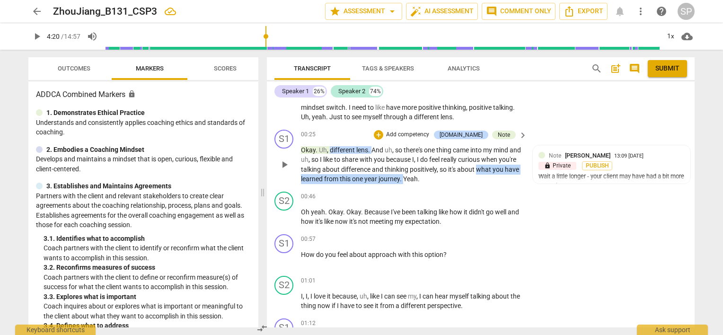
drag, startPoint x: 496, startPoint y: 168, endPoint x: 430, endPoint y: 184, distance: 67.0
click at [430, 184] on p "Okay . Uh , different lens . And uh , so there's one thing came into my mind an…" at bounding box center [411, 164] width 221 height 39
click at [383, 134] on div "+" at bounding box center [378, 134] width 9 height 9
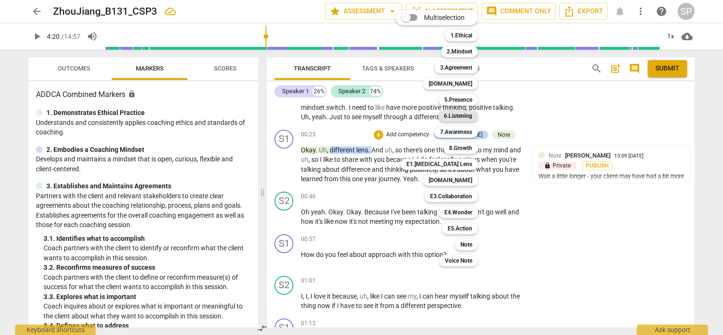
click at [450, 115] on b "6.Listening" at bounding box center [458, 115] width 28 height 11
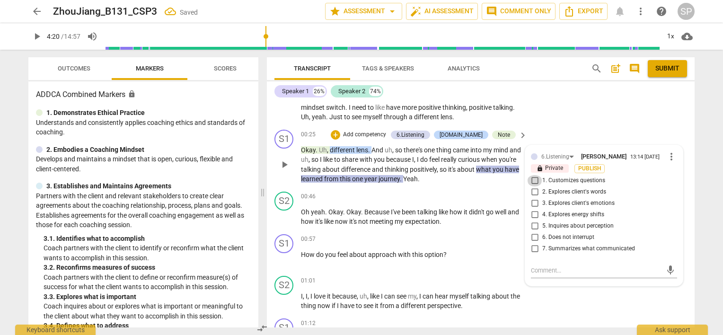
click at [534, 180] on input "1. Customizes questions" at bounding box center [534, 180] width 15 height 11
checkbox input "true"
click at [666, 156] on span "more_vert" at bounding box center [671, 156] width 11 height 11
click at [670, 175] on li "Delete" at bounding box center [679, 174] width 33 height 18
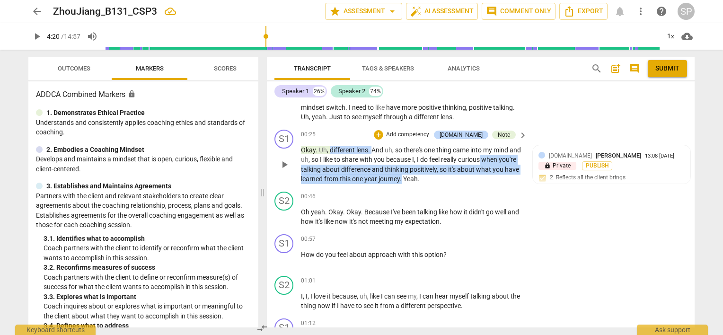
drag, startPoint x: 495, startPoint y: 159, endPoint x: 430, endPoint y: 184, distance: 69.6
click at [430, 184] on p "Okay . Uh , different lens . And uh , so there's one thing came into my mind an…" at bounding box center [411, 164] width 221 height 39
click at [383, 135] on div "+" at bounding box center [378, 134] width 9 height 9
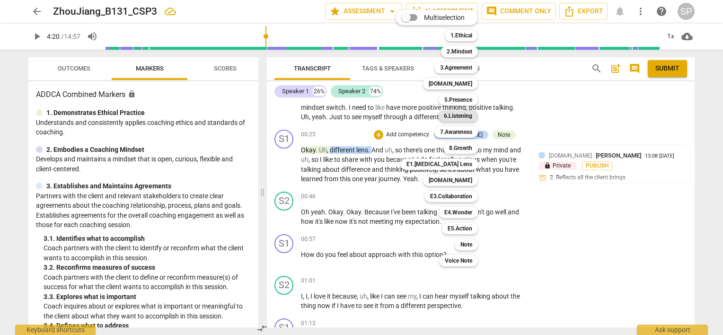
click at [455, 117] on b "6.Listening" at bounding box center [458, 115] width 28 height 11
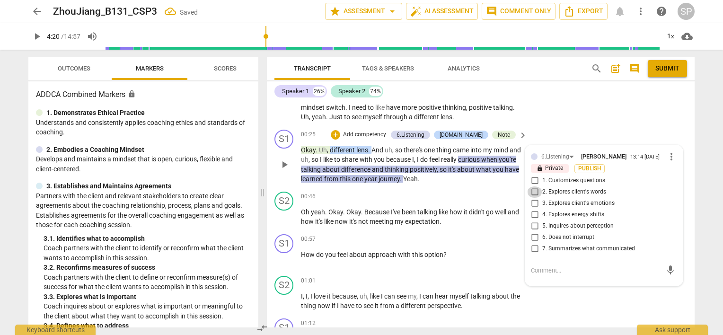
click at [534, 190] on input "2. Explores client's words" at bounding box center [534, 191] width 15 height 11
checkbox input "true"
click at [532, 179] on input "1. Customizes questions" at bounding box center [534, 180] width 15 height 11
checkbox input "true"
click at [530, 226] on input "5. Inquires about perception" at bounding box center [534, 225] width 15 height 11
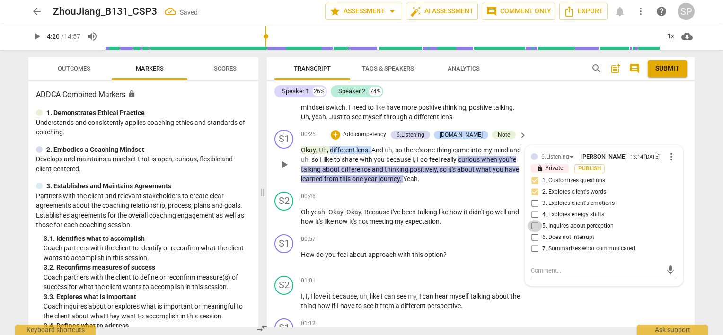
checkbox input "true"
click at [538, 130] on div "S1 play_arrow pause 00:25 + Add competency 6.Listening [DOMAIN_NAME] Note keybo…" at bounding box center [481, 157] width 428 height 62
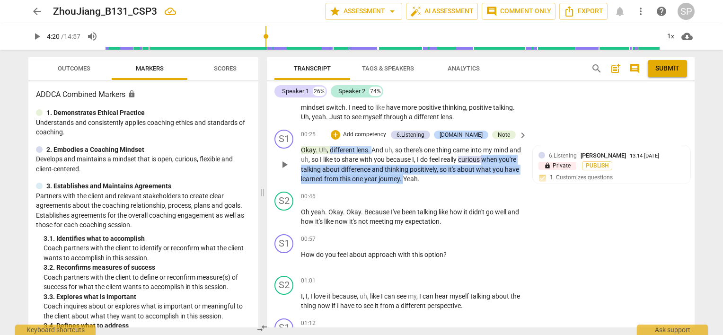
drag, startPoint x: 496, startPoint y: 158, endPoint x: 431, endPoint y: 182, distance: 68.5
click at [431, 182] on p "Okay . Uh , different lens . And uh , so there's one thing came into my mind an…" at bounding box center [411, 164] width 221 height 39
click at [340, 136] on div "+" at bounding box center [335, 134] width 9 height 9
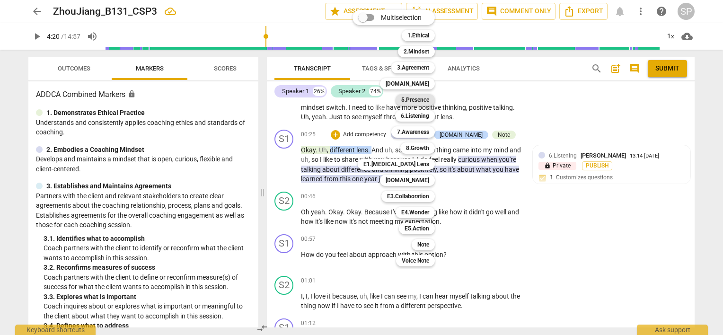
click at [412, 98] on b "5.Presence" at bounding box center [415, 99] width 28 height 11
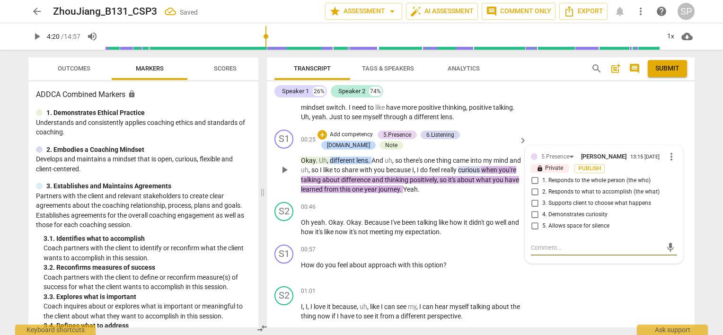
click at [534, 181] on input "1. Responds to the whole person (the who)" at bounding box center [534, 180] width 15 height 11
checkbox input "true"
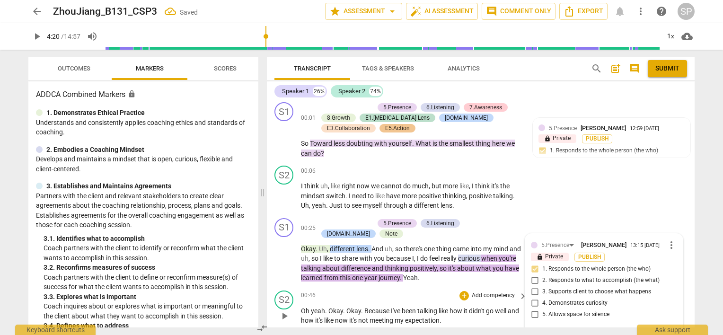
scroll to position [237, 0]
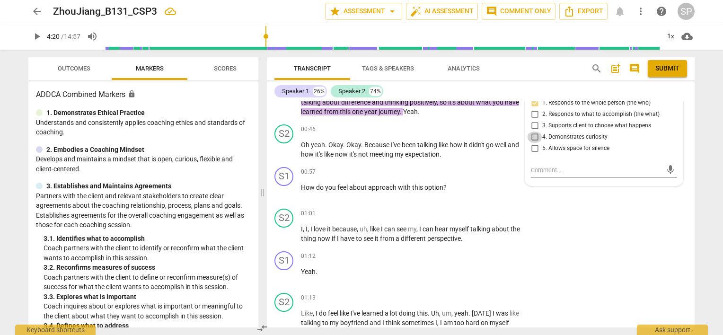
click at [531, 136] on input "4. Demonstrates curiosity" at bounding box center [534, 137] width 15 height 11
checkbox input "true"
click at [471, 119] on div "S1 play_arrow pause 00:25 + Add competency 5.Presence 6.Listening [DOMAIN_NAME]…" at bounding box center [481, 84] width 428 height 72
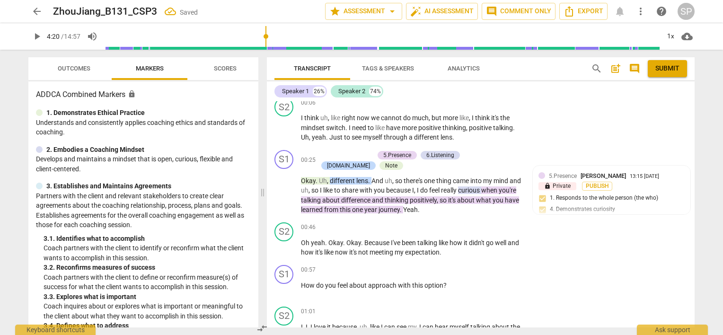
scroll to position [142, 0]
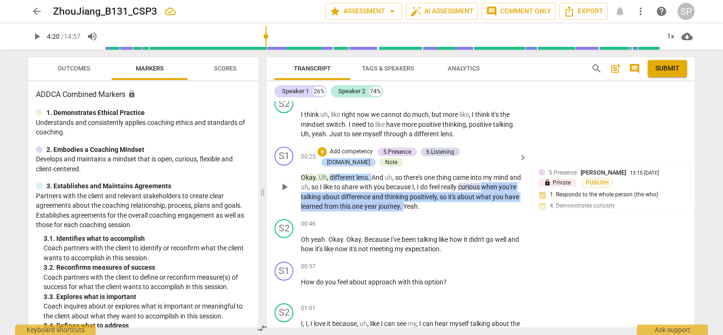
drag, startPoint x: 496, startPoint y: 184, endPoint x: 402, endPoint y: 184, distance: 94.6
click at [431, 204] on p "Okay . Uh , different lens . And uh , so there's one thing came into my mind an…" at bounding box center [411, 192] width 221 height 39
click at [322, 151] on div "+" at bounding box center [321, 151] width 9 height 9
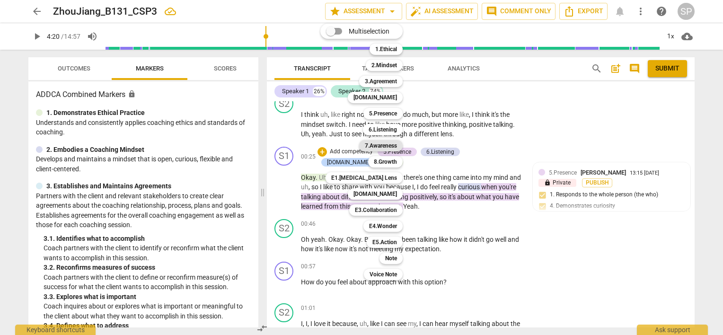
click at [383, 141] on b "7.Awareness" at bounding box center [381, 145] width 32 height 11
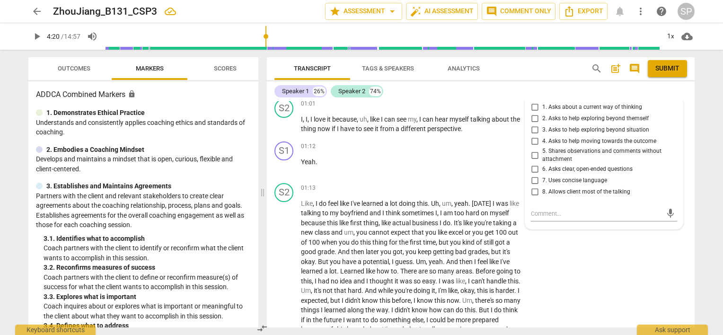
scroll to position [331, 0]
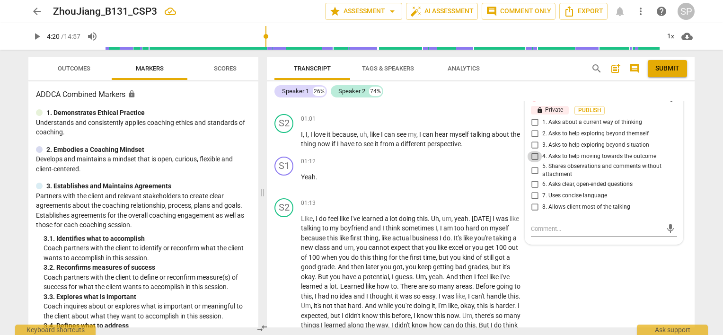
click at [534, 154] on input "4. Asks to help moving towards the outcome" at bounding box center [534, 156] width 15 height 11
checkbox input "true"
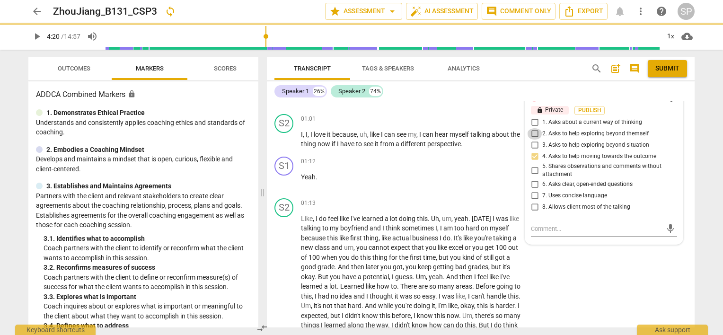
click at [535, 134] on input "2. Asks to help exploring beyond themself" at bounding box center [534, 133] width 15 height 11
checkbox input "true"
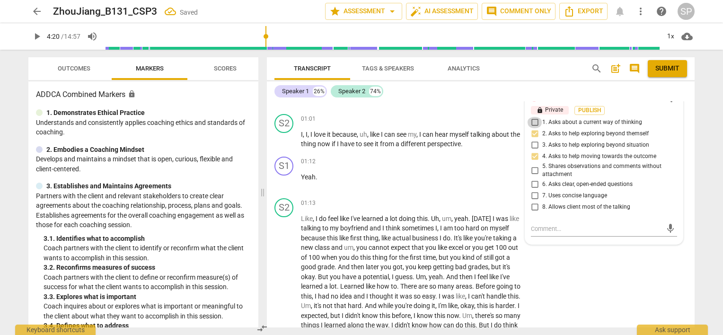
click at [533, 121] on input "1. Asks about a current way of thinking" at bounding box center [534, 122] width 15 height 11
checkbox input "true"
click at [532, 133] on input "2. Asks to help exploring beyond themself" at bounding box center [534, 133] width 15 height 11
click at [532, 132] on input "2. Asks to help exploring beyond themself" at bounding box center [534, 133] width 15 height 11
checkbox input "false"
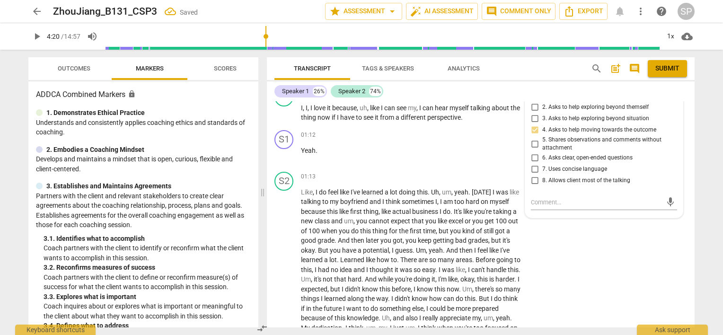
scroll to position [378, 0]
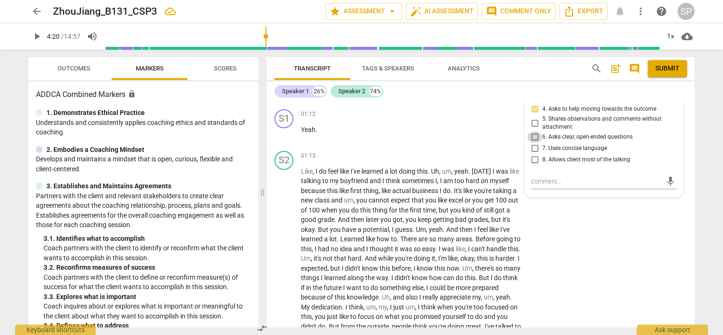
click at [533, 137] on input "6. Asks clear, open-ended questions" at bounding box center [534, 137] width 15 height 11
checkbox input "true"
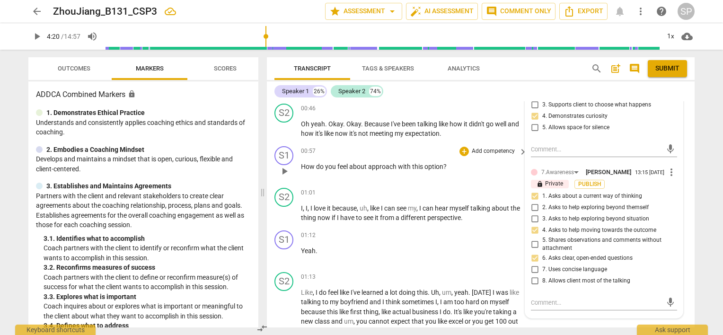
scroll to position [142, 0]
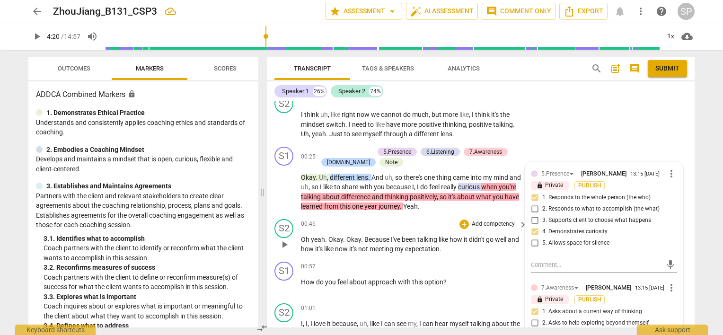
click at [471, 216] on div "S2 play_arrow pause 00:46 + Add competency keyboard_arrow_right Oh yeah . Okay …" at bounding box center [481, 236] width 428 height 43
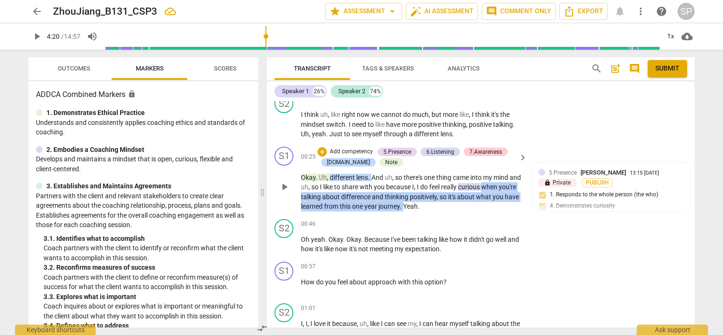
drag, startPoint x: 496, startPoint y: 185, endPoint x: 431, endPoint y: 207, distance: 68.4
click at [431, 207] on p "Okay . Uh , different lens . And uh , so there's one thing came into my mind an…" at bounding box center [411, 192] width 221 height 39
click at [319, 153] on div "+" at bounding box center [321, 151] width 9 height 9
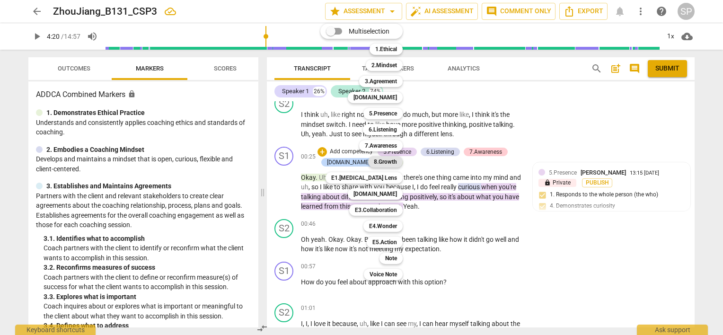
click at [388, 163] on b "8.Growth" at bounding box center [385, 161] width 23 height 11
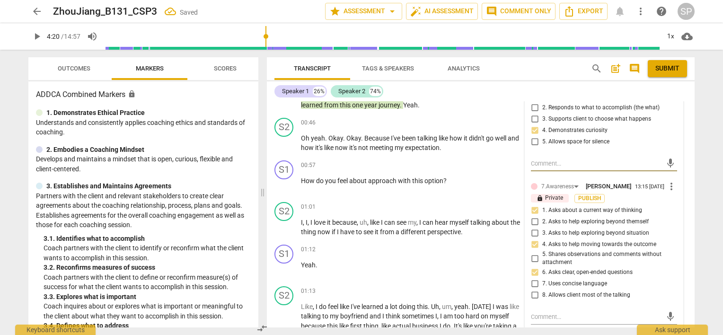
scroll to position [426, 0]
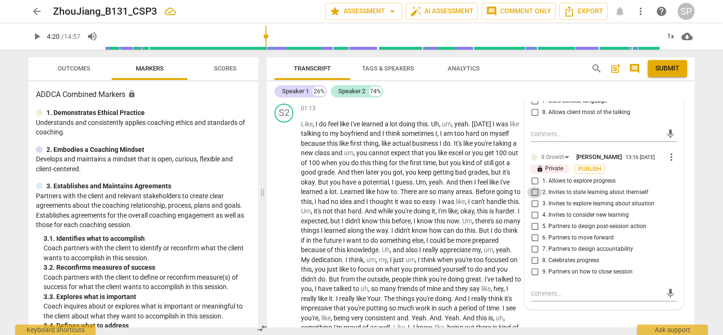
click at [532, 191] on input "2. Invites to state learning about themself" at bounding box center [534, 192] width 15 height 11
checkbox input "true"
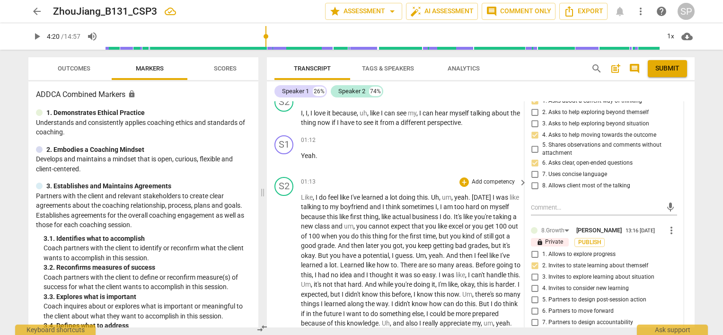
scroll to position [189, 0]
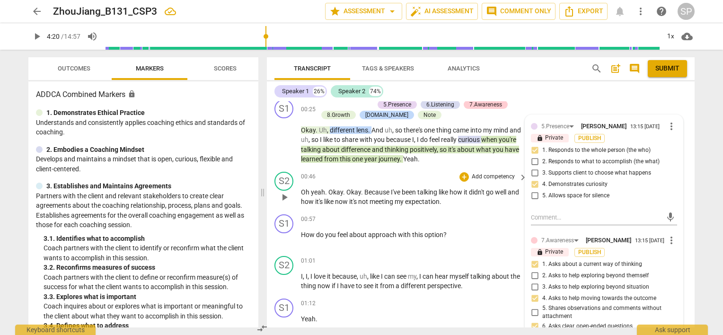
click at [437, 178] on div "00:46 + Add competency keyboard_arrow_right" at bounding box center [414, 177] width 227 height 10
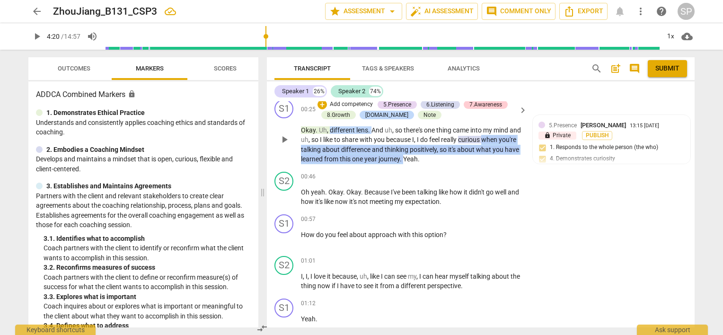
drag, startPoint x: 496, startPoint y: 138, endPoint x: 432, endPoint y: 160, distance: 67.8
click at [432, 160] on p "Okay . Uh , different lens . And uh , so there's one thing came into my mind an…" at bounding box center [411, 144] width 221 height 39
click at [322, 105] on div "+" at bounding box center [321, 104] width 9 height 9
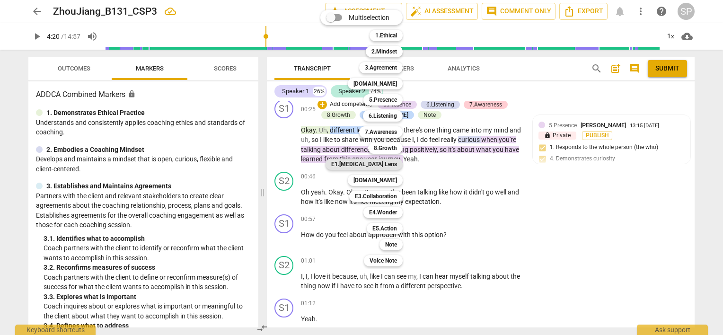
click at [385, 162] on b "E1.[MEDICAL_DATA] Lens" at bounding box center [364, 163] width 66 height 11
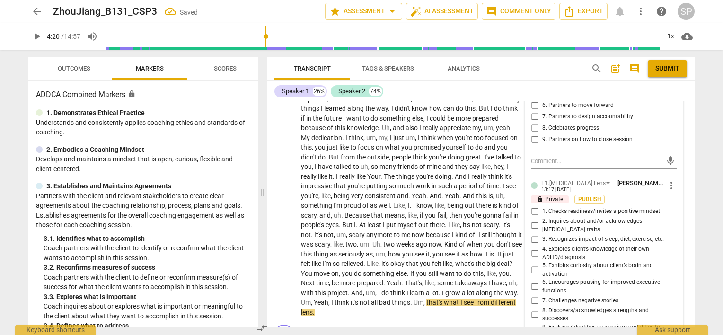
scroll to position [615, 0]
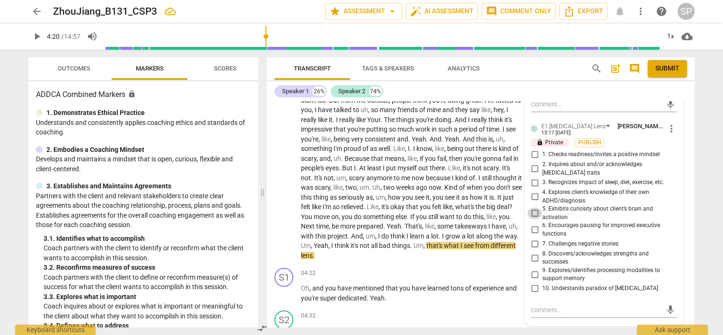
click at [534, 208] on input "5. Exhibits curiosity about client’s brain and activation" at bounding box center [534, 213] width 15 height 11
checkbox input "true"
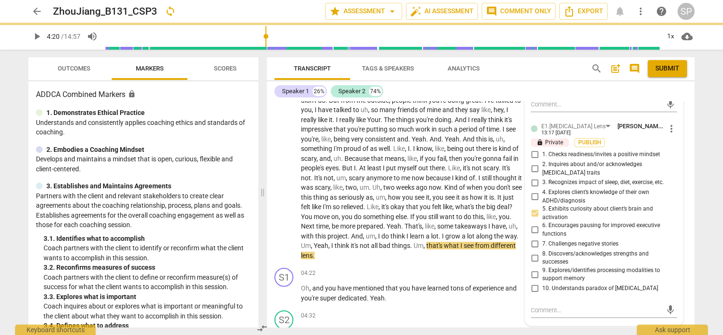
click at [533, 238] on input "7. Challenges negative stories" at bounding box center [534, 243] width 15 height 11
checkbox input "true"
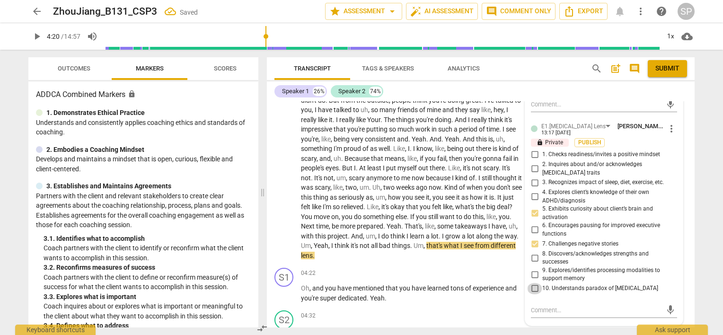
click at [530, 283] on input "10. Understands paradox of [MEDICAL_DATA]" at bounding box center [534, 288] width 15 height 11
checkbox input "true"
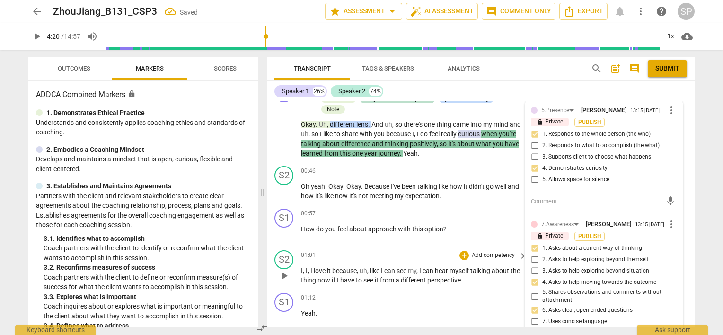
scroll to position [189, 0]
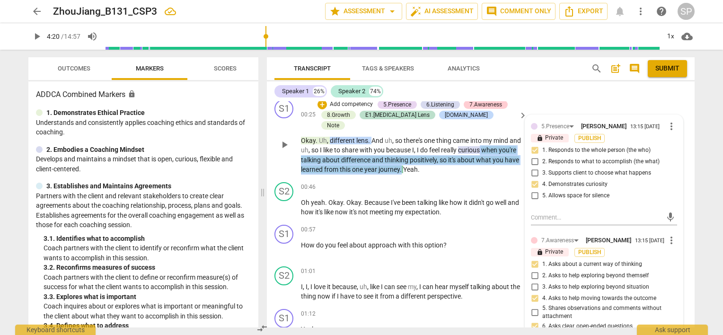
drag, startPoint x: 494, startPoint y: 137, endPoint x: 430, endPoint y: 161, distance: 68.5
click at [430, 161] on p "Okay . Uh , different lens . And uh , so there's one thing came into my mind an…" at bounding box center [411, 155] width 221 height 39
click at [321, 102] on div "+" at bounding box center [321, 104] width 9 height 9
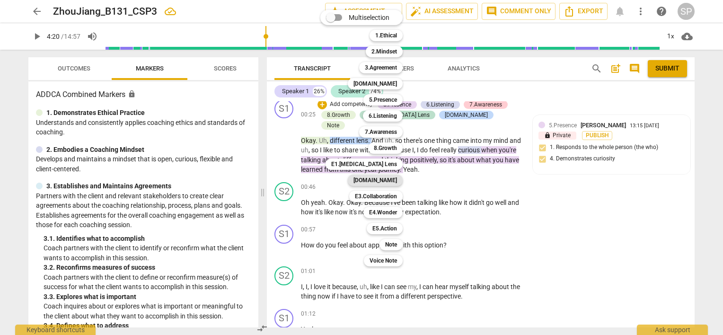
click at [380, 177] on b "[DOMAIN_NAME]" at bounding box center [375, 180] width 44 height 11
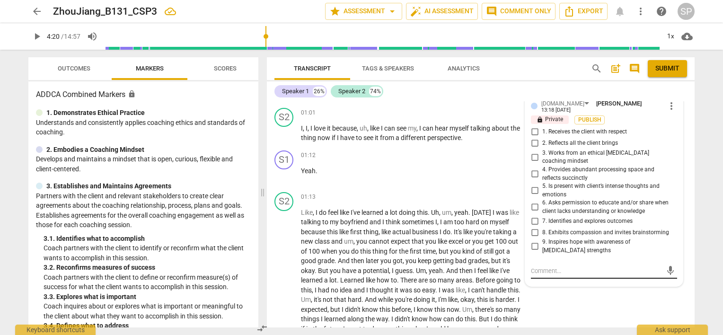
scroll to position [331, 0]
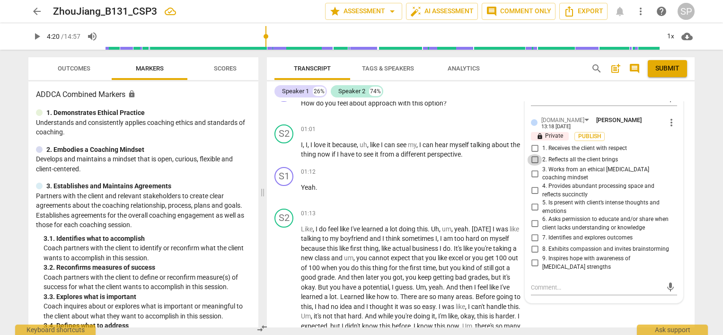
click at [531, 157] on input "2. Reflects all the client brings" at bounding box center [534, 159] width 15 height 11
checkbox input "true"
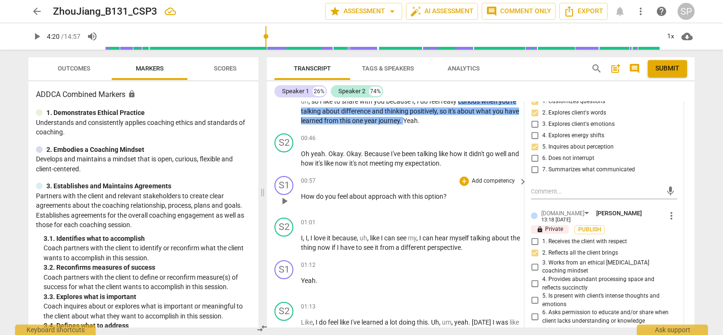
scroll to position [95, 0]
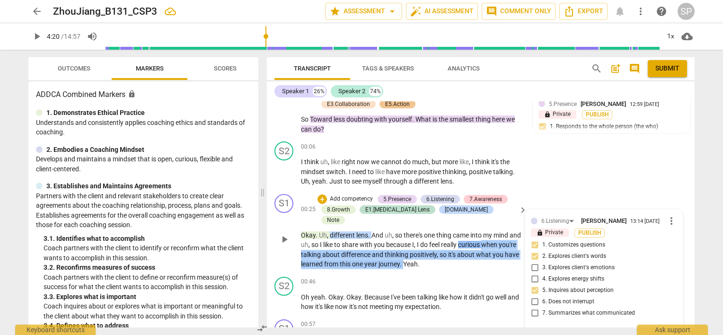
drag, startPoint x: 496, startPoint y: 233, endPoint x: 431, endPoint y: 252, distance: 67.6
click at [431, 254] on p "Okay . Uh , different lens . And uh , so there's one thing came into my mind an…" at bounding box center [411, 249] width 221 height 39
click at [320, 200] on div "+" at bounding box center [321, 198] width 9 height 9
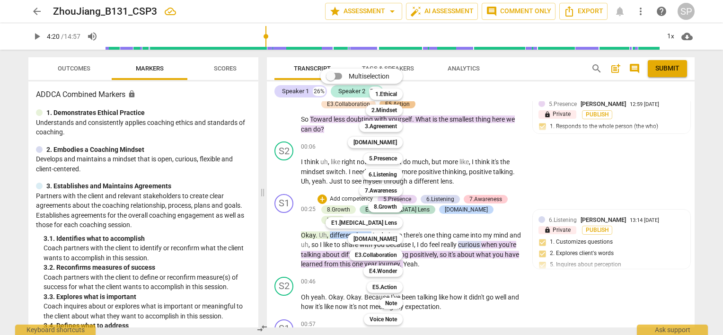
click at [389, 265] on b "E4.Wonder" at bounding box center [383, 270] width 28 height 11
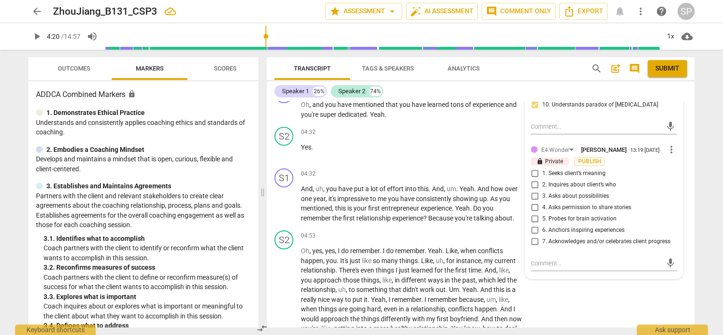
scroll to position [804, 0]
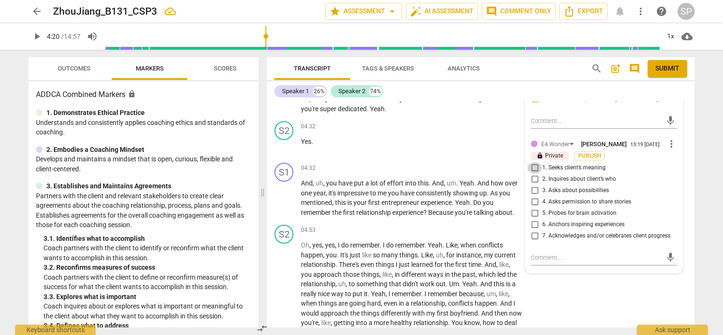
click at [534, 163] on input "1. Seeks client’s meaning" at bounding box center [534, 167] width 15 height 11
checkbox input "true"
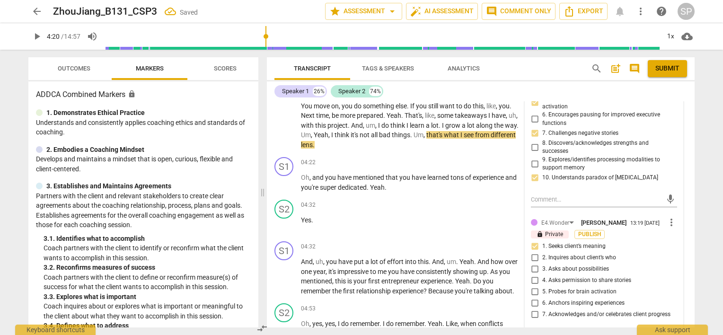
scroll to position [710, 0]
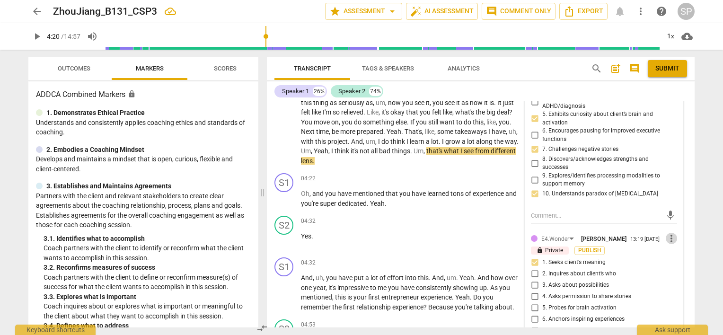
click at [666, 234] on span "more_vert" at bounding box center [671, 238] width 11 height 11
click at [486, 237] on div at bounding box center [361, 167] width 723 height 335
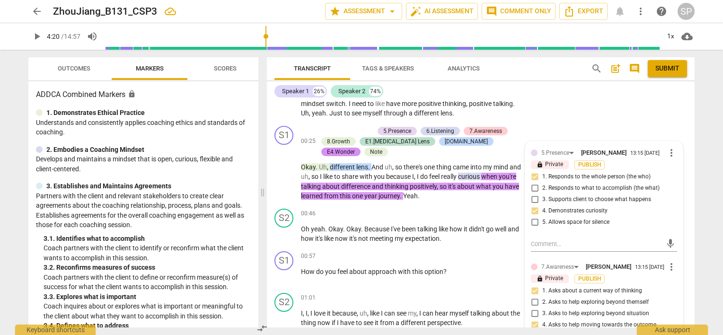
scroll to position [142, 0]
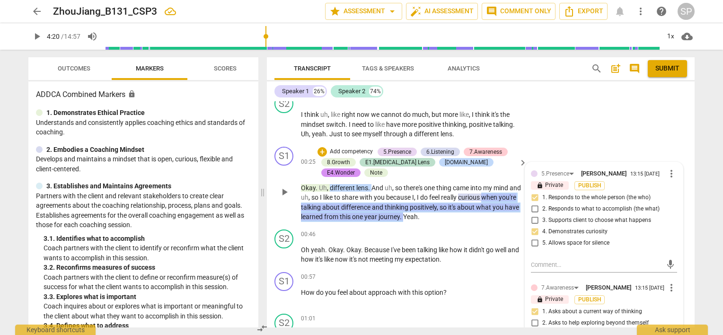
drag, startPoint x: 497, startPoint y: 195, endPoint x: 431, endPoint y: 220, distance: 70.8
click at [431, 220] on p "Okay . Uh , different lens . And uh , so there's one thing came into my mind an…" at bounding box center [411, 202] width 221 height 39
click at [322, 152] on div "+" at bounding box center [321, 151] width 9 height 9
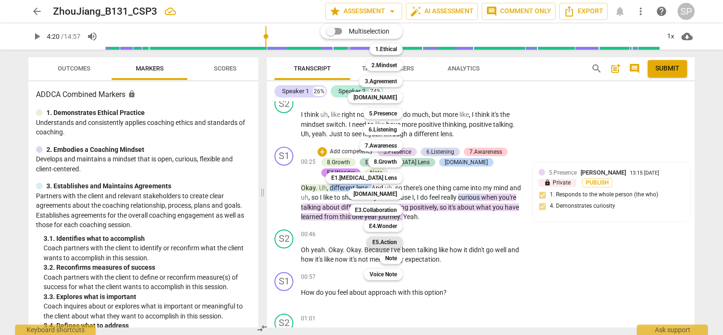
click at [385, 242] on b "E5.Action" at bounding box center [384, 242] width 25 height 11
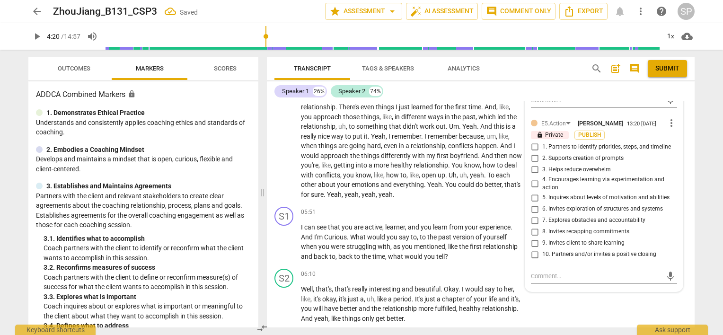
scroll to position [899, 0]
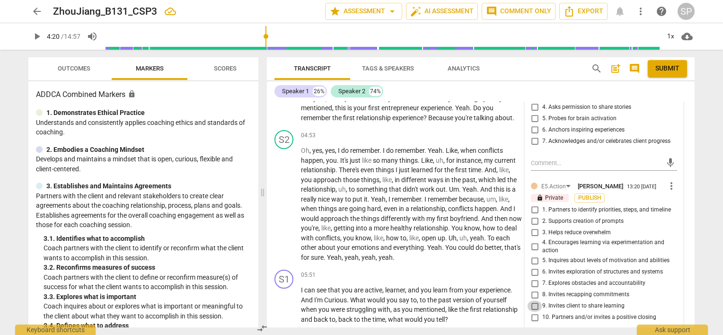
click at [533, 300] on input "9. Invites client to share learning" at bounding box center [534, 305] width 15 height 11
checkbox input "true"
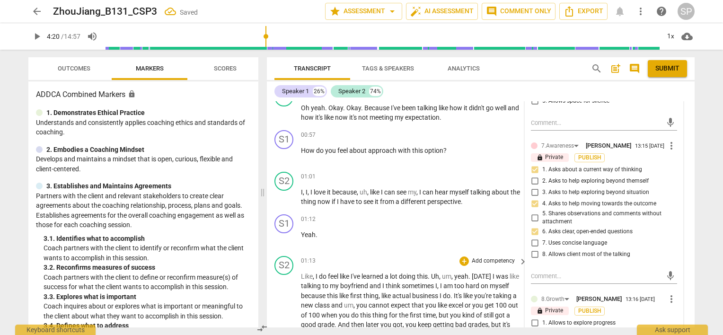
scroll to position [95, 0]
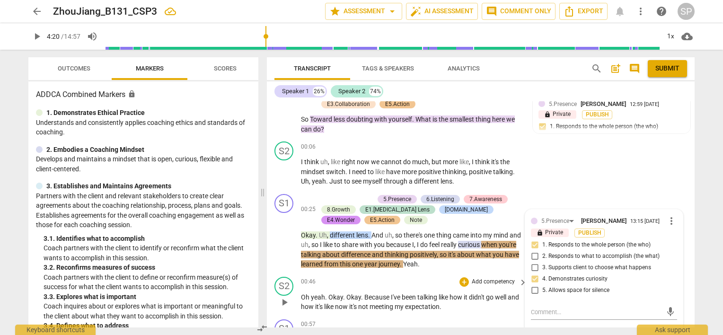
click at [438, 273] on div "S2 play_arrow pause 00:46 + Add competency keyboard_arrow_right Oh yeah . Okay …" at bounding box center [481, 294] width 428 height 43
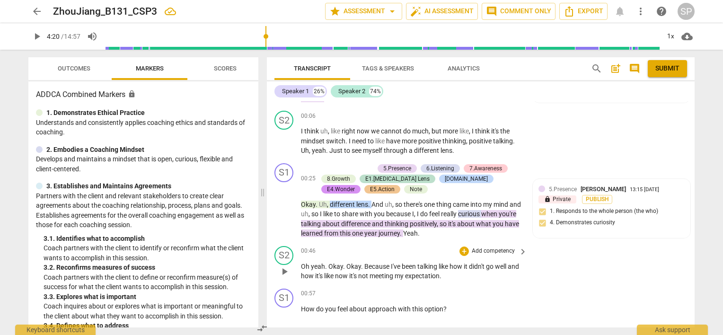
scroll to position [142, 0]
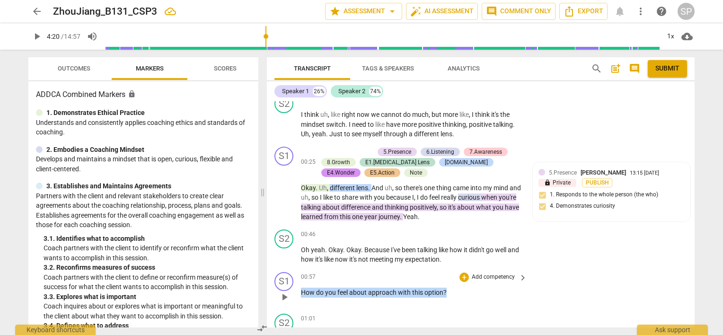
drag, startPoint x: 300, startPoint y: 293, endPoint x: 445, endPoint y: 296, distance: 144.8
click at [445, 296] on div "S1 play_arrow pause 00:57 + Add competency keyboard_arrow_right How do you feel…" at bounding box center [481, 289] width 428 height 42
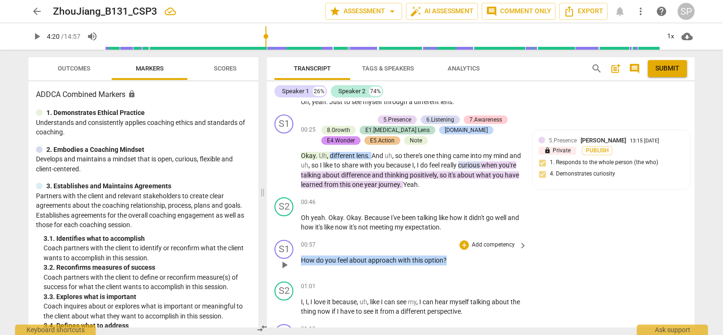
scroll to position [189, 0]
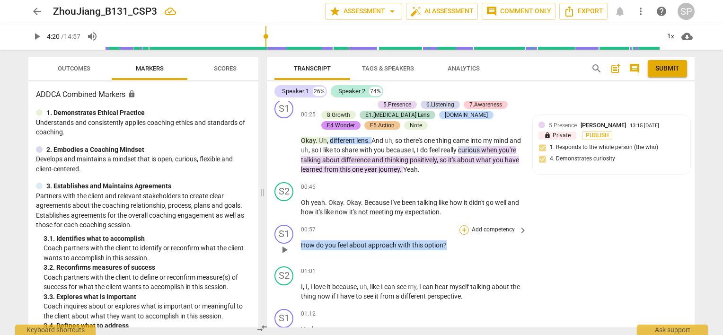
click at [460, 229] on div "+" at bounding box center [463, 229] width 9 height 9
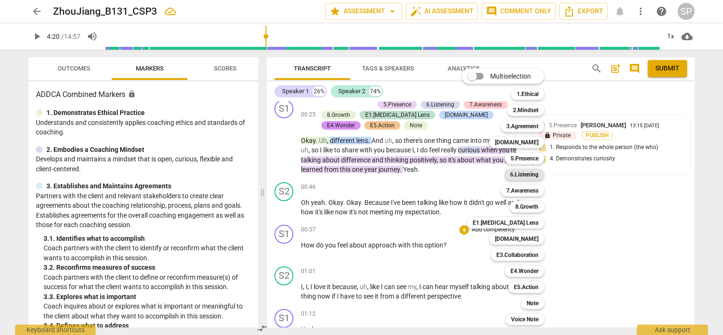
click at [524, 176] on b "6.Listening" at bounding box center [524, 174] width 28 height 11
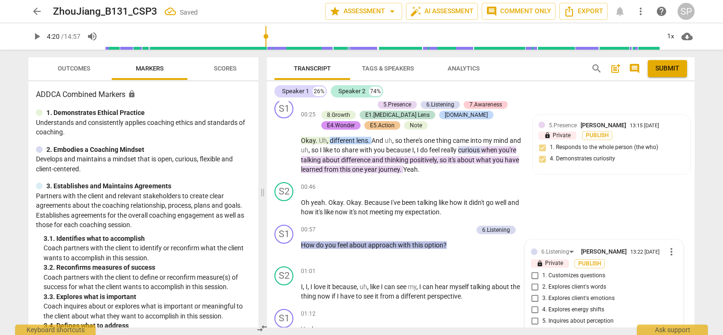
scroll to position [340, 0]
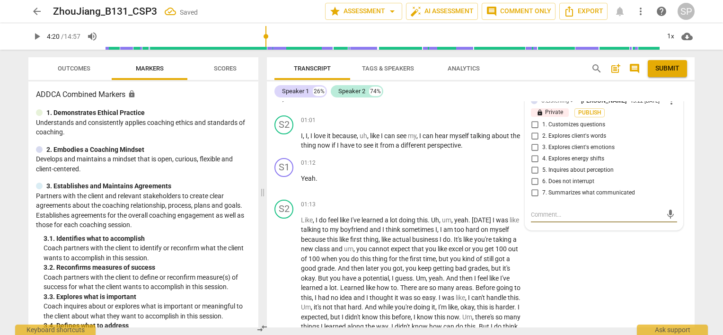
click at [532, 148] on input "3. Explores client's emotions" at bounding box center [534, 147] width 15 height 11
checkbox input "true"
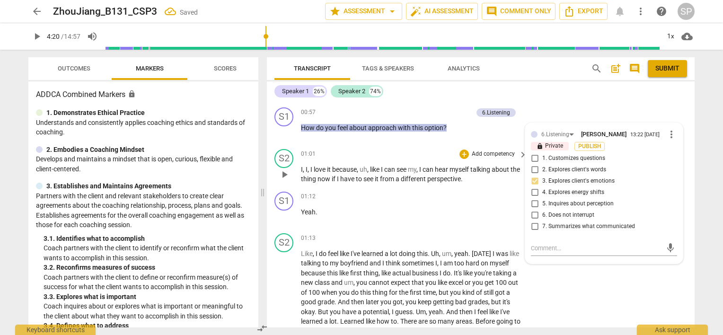
scroll to position [246, 0]
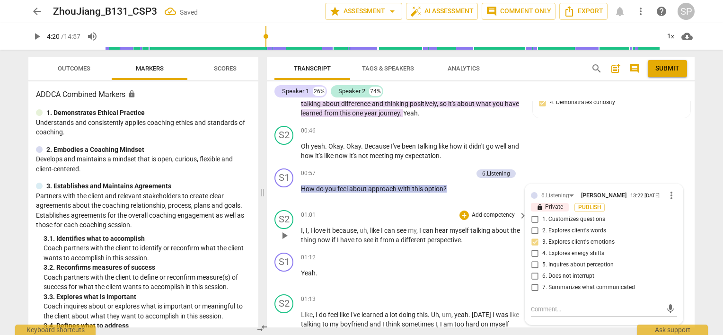
click at [414, 209] on div "S2 play_arrow pause 01:01 + Add competency keyboard_arrow_right I , I , I love …" at bounding box center [481, 227] width 428 height 43
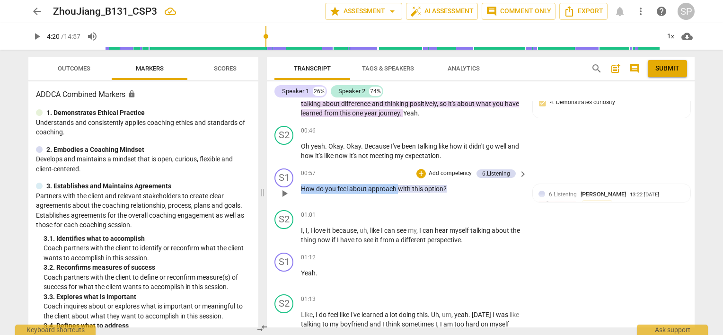
drag, startPoint x: 299, startPoint y: 188, endPoint x: 397, endPoint y: 191, distance: 98.0
click at [397, 191] on div "S1 play_arrow pause 00:57 + Add competency 6.Listening keyboard_arrow_right How…" at bounding box center [481, 186] width 428 height 42
click at [420, 173] on div "+" at bounding box center [420, 173] width 9 height 9
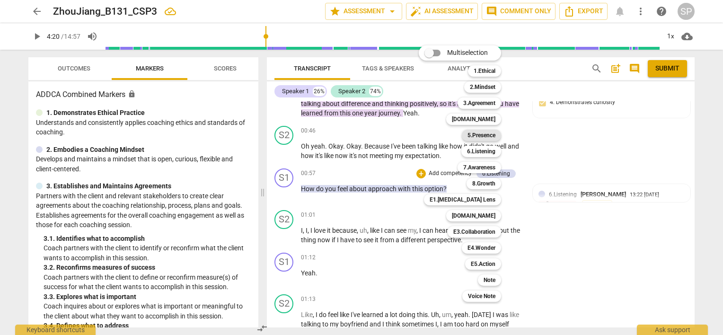
click at [487, 131] on b "5.Presence" at bounding box center [481, 135] width 28 height 11
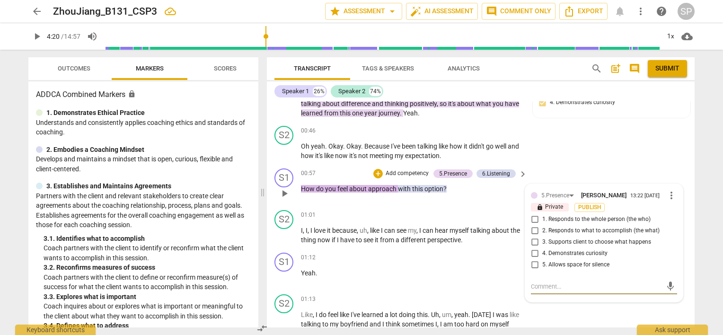
click at [529, 253] on input "4. Demonstrates curiosity" at bounding box center [534, 253] width 15 height 11
checkbox input "true"
click at [535, 217] on input "1. Responds to the whole person (the who)" at bounding box center [534, 219] width 15 height 11
checkbox input "true"
drag, startPoint x: 305, startPoint y: 187, endPoint x: 445, endPoint y: 195, distance: 140.2
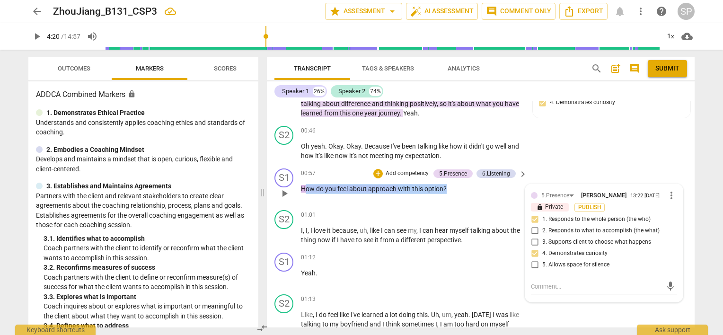
click at [445, 195] on div "00:57 + Add competency 5.Presence 6.Listening keyboard_arrow_right How do you f…" at bounding box center [414, 185] width 227 height 34
click at [378, 173] on div "+" at bounding box center [377, 173] width 9 height 9
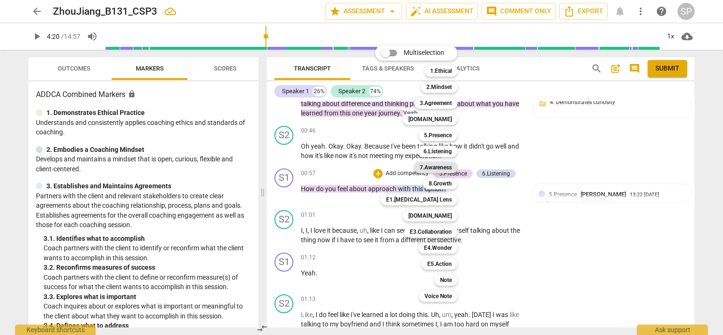
click at [431, 165] on b "7.Awareness" at bounding box center [436, 167] width 32 height 11
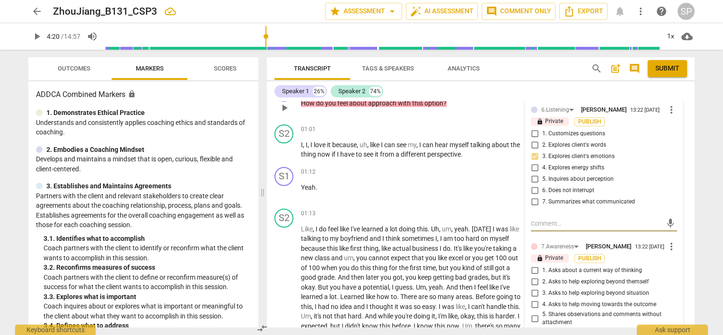
scroll to position [435, 0]
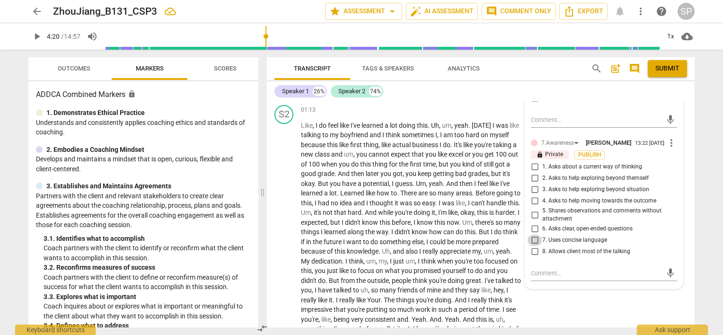
click at [531, 239] on input "7. Uses concise language" at bounding box center [534, 240] width 15 height 11
checkbox input "true"
click at [535, 226] on input "6. Asks clear, open-ended questions" at bounding box center [534, 228] width 15 height 11
checkbox input "true"
click at [531, 197] on input "4. Asks to help moving towards the outcome" at bounding box center [534, 200] width 15 height 11
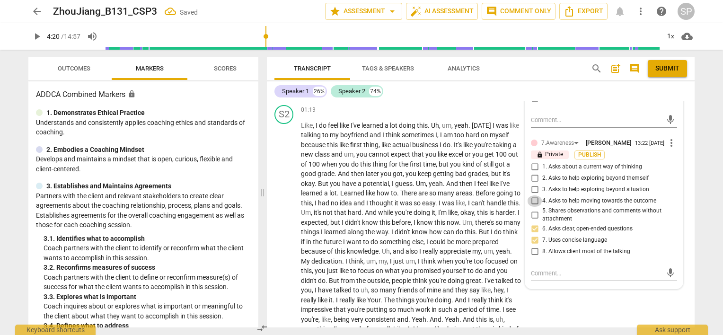
checkbox input "true"
click at [532, 167] on input "1. Asks about a current way of thinking" at bounding box center [534, 166] width 15 height 11
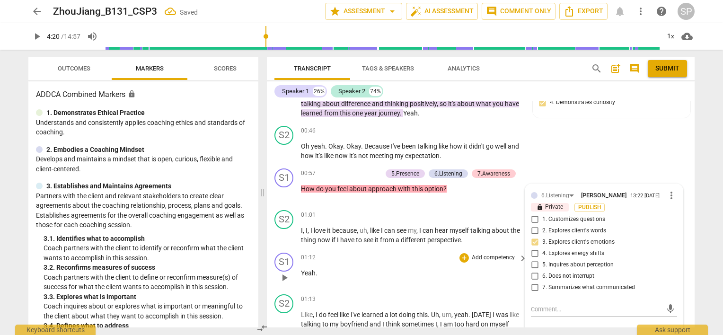
scroll to position [387, 0]
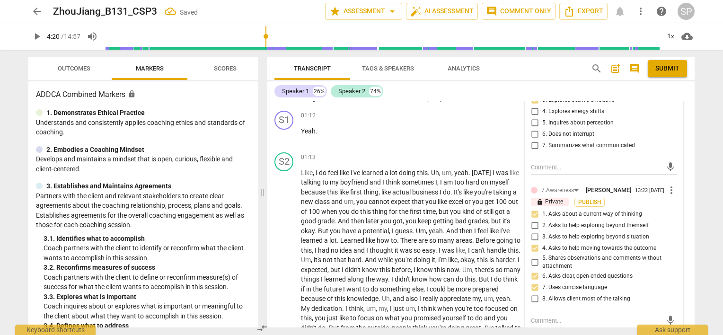
click at [533, 215] on input "1. Asks about a current way of thinking" at bounding box center [534, 214] width 15 height 11
click at [533, 214] on input "1. Asks about a current way of thinking" at bounding box center [534, 214] width 15 height 11
checkbox input "false"
click at [532, 248] on input "4. Asks to help moving towards the outcome" at bounding box center [534, 248] width 15 height 11
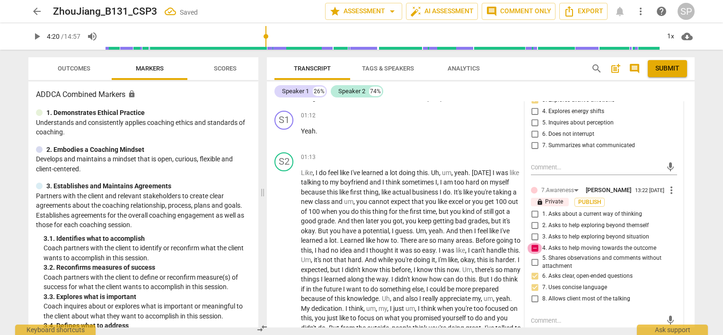
checkbox input "false"
click at [530, 298] on input "8. Allows client most of the talking" at bounding box center [534, 298] width 15 height 11
checkbox input "true"
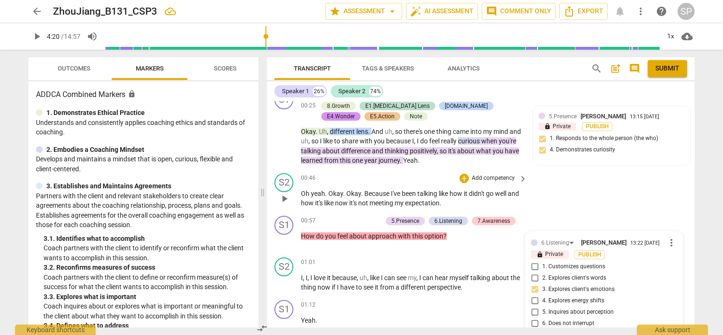
scroll to position [151, 0]
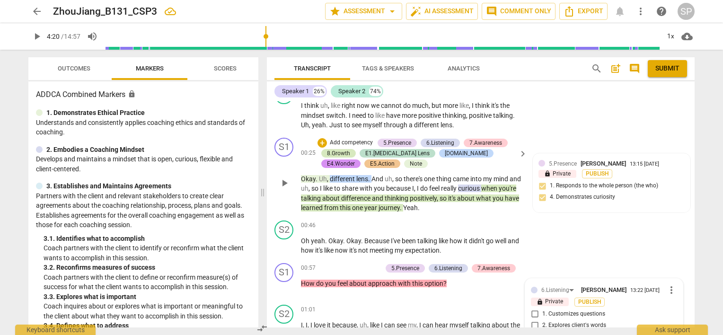
click at [342, 151] on div "8.Growth" at bounding box center [338, 153] width 23 height 9
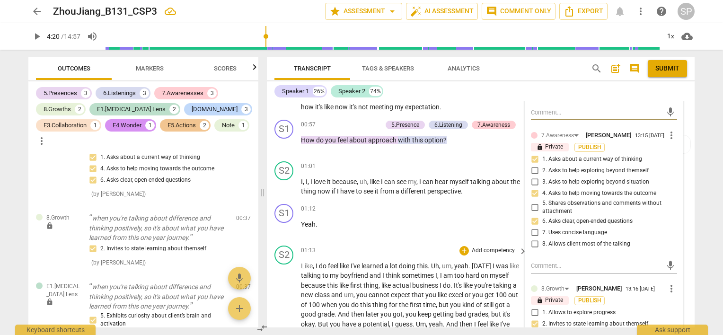
scroll to position [293, 0]
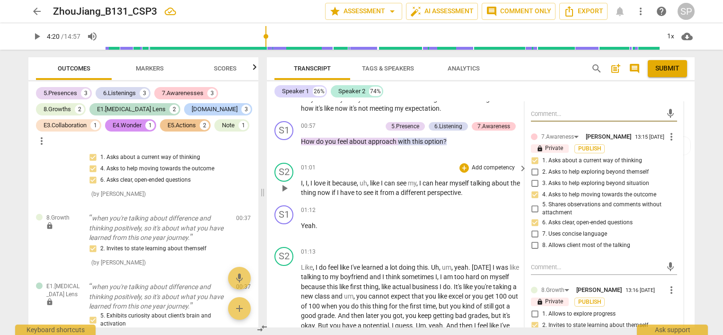
click at [350, 168] on div "01:01 + Add competency keyboard_arrow_right" at bounding box center [414, 168] width 227 height 10
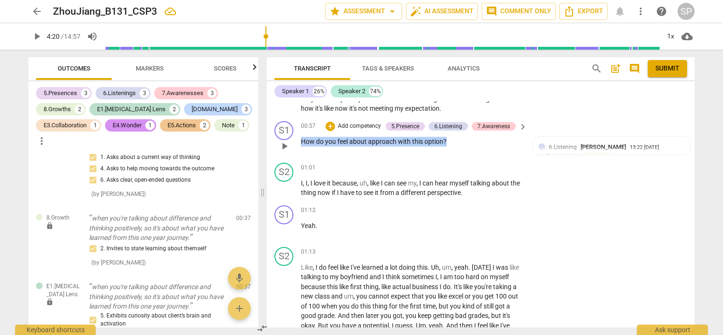
drag, startPoint x: 301, startPoint y: 141, endPoint x: 450, endPoint y: 147, distance: 149.6
click at [450, 147] on div "00:57 + Add competency 5.Presence 6.Listening 7.Awareness keyboard_arrow_right …" at bounding box center [414, 138] width 227 height 34
click at [328, 127] on div "+" at bounding box center [329, 126] width 9 height 9
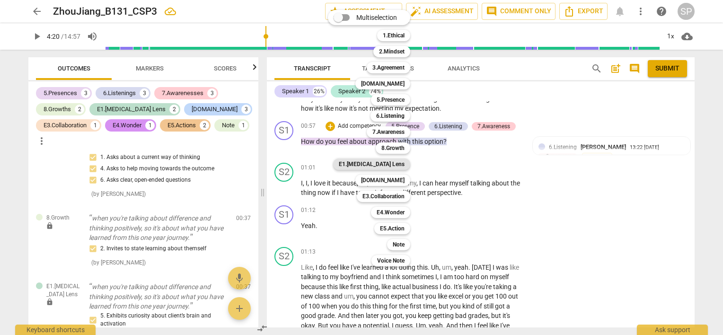
click at [388, 163] on b "E1.[MEDICAL_DATA] Lens" at bounding box center [372, 163] width 66 height 11
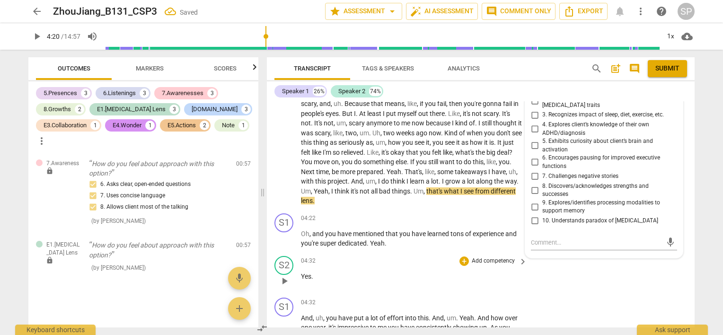
scroll to position [624, 0]
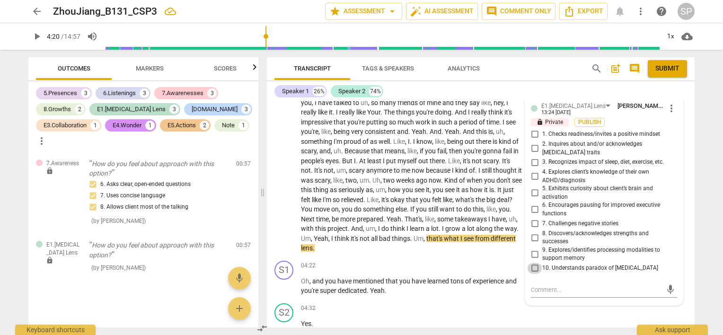
click at [532, 263] on input "10. Understands paradox of [MEDICAL_DATA]" at bounding box center [534, 268] width 15 height 11
checkbox input "true"
click at [532, 187] on input "5. Exhibits curiosity about client’s brain and activation" at bounding box center [534, 192] width 15 height 11
checkbox input "true"
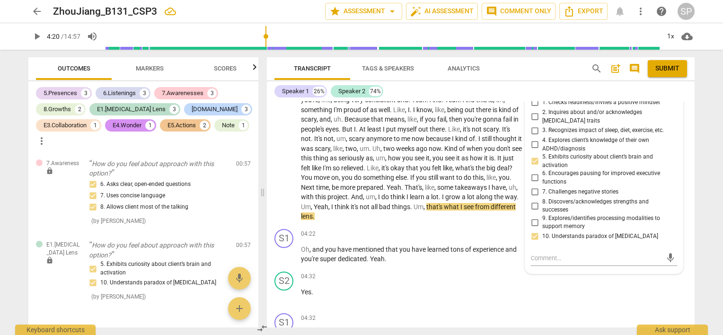
scroll to position [671, 0]
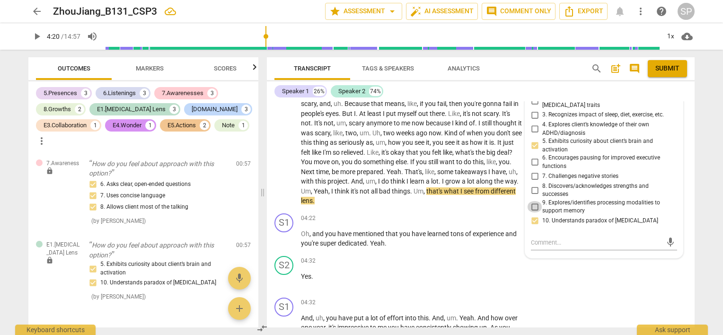
click at [532, 201] on input "9. Explores/identifies processing modalities to support memory" at bounding box center [534, 206] width 15 height 11
checkbox input "true"
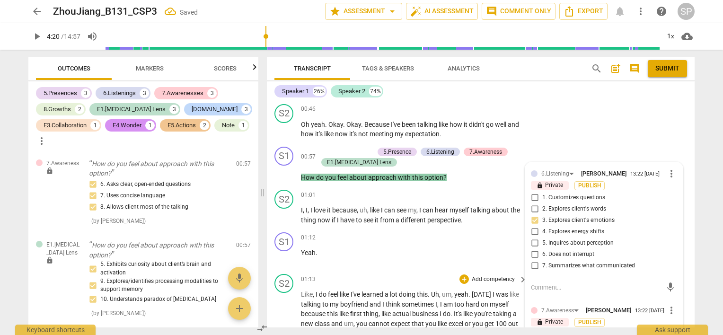
scroll to position [293, 0]
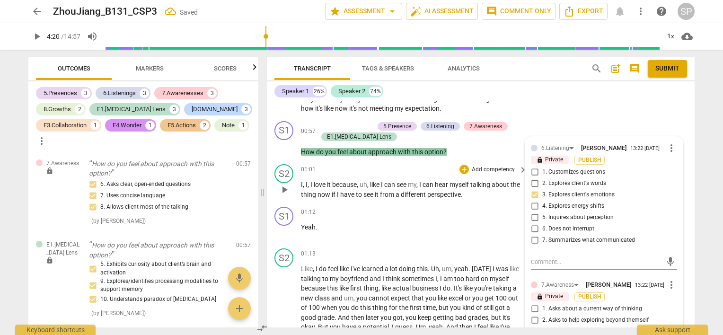
click at [284, 192] on span "play_arrow" at bounding box center [284, 189] width 11 height 11
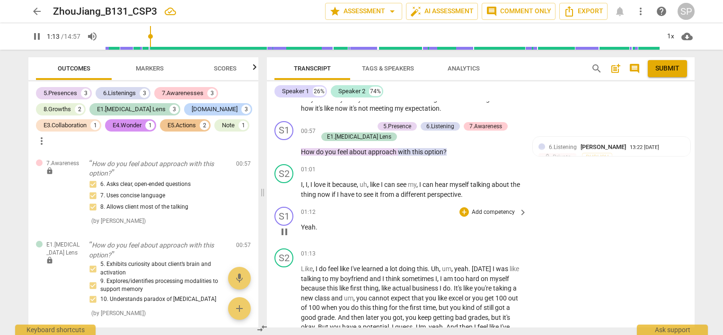
click at [286, 230] on span "pause" at bounding box center [284, 231] width 11 height 11
type input "74"
drag, startPoint x: 305, startPoint y: 231, endPoint x: 288, endPoint y: 232, distance: 16.6
click at [288, 232] on div "S1 play_arrow pause 01:12 + Add competency keyboard_arrow_right Yeah ." at bounding box center [481, 224] width 428 height 42
click at [462, 211] on div "+" at bounding box center [463, 211] width 9 height 9
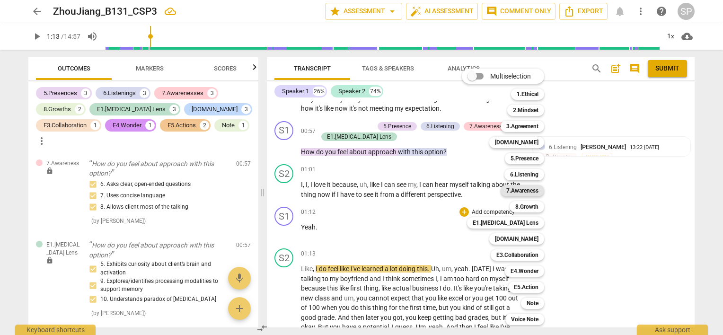
click at [515, 190] on b "7.Awareness" at bounding box center [522, 190] width 32 height 11
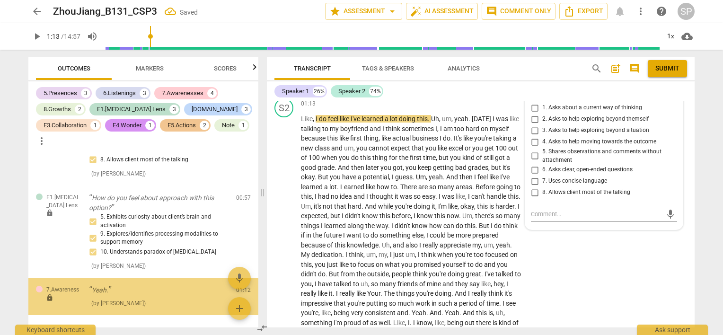
scroll to position [1541, 0]
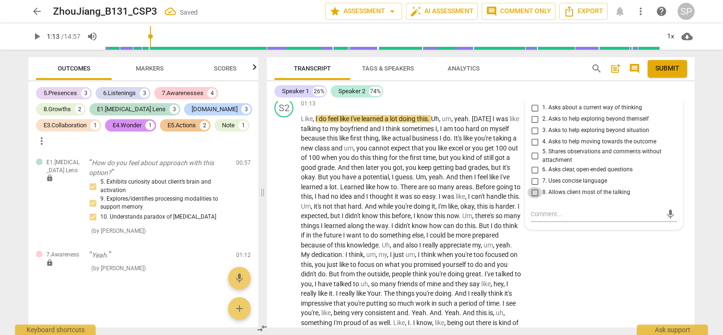
click at [529, 193] on input "8. Allows client most of the talking" at bounding box center [534, 192] width 15 height 11
checkbox input "true"
click at [531, 180] on input "7. Uses concise language" at bounding box center [534, 180] width 15 height 11
checkbox input "true"
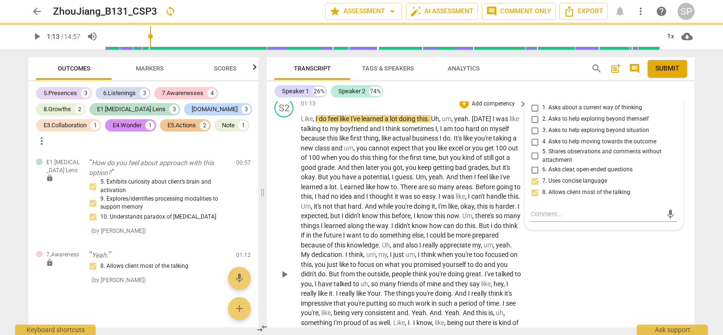
click at [414, 106] on div "01:13 + Add competency keyboard_arrow_right" at bounding box center [414, 103] width 227 height 10
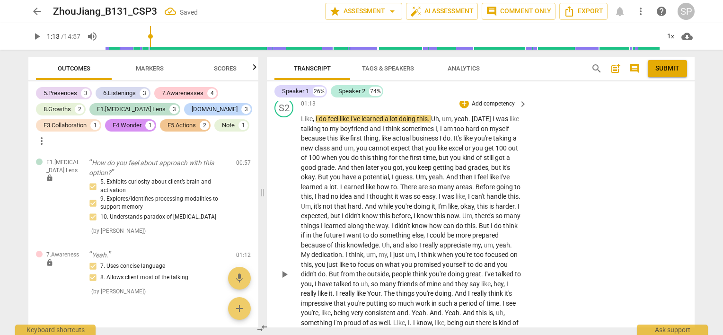
scroll to position [585, 0]
